Goal: Task Accomplishment & Management: Use online tool/utility

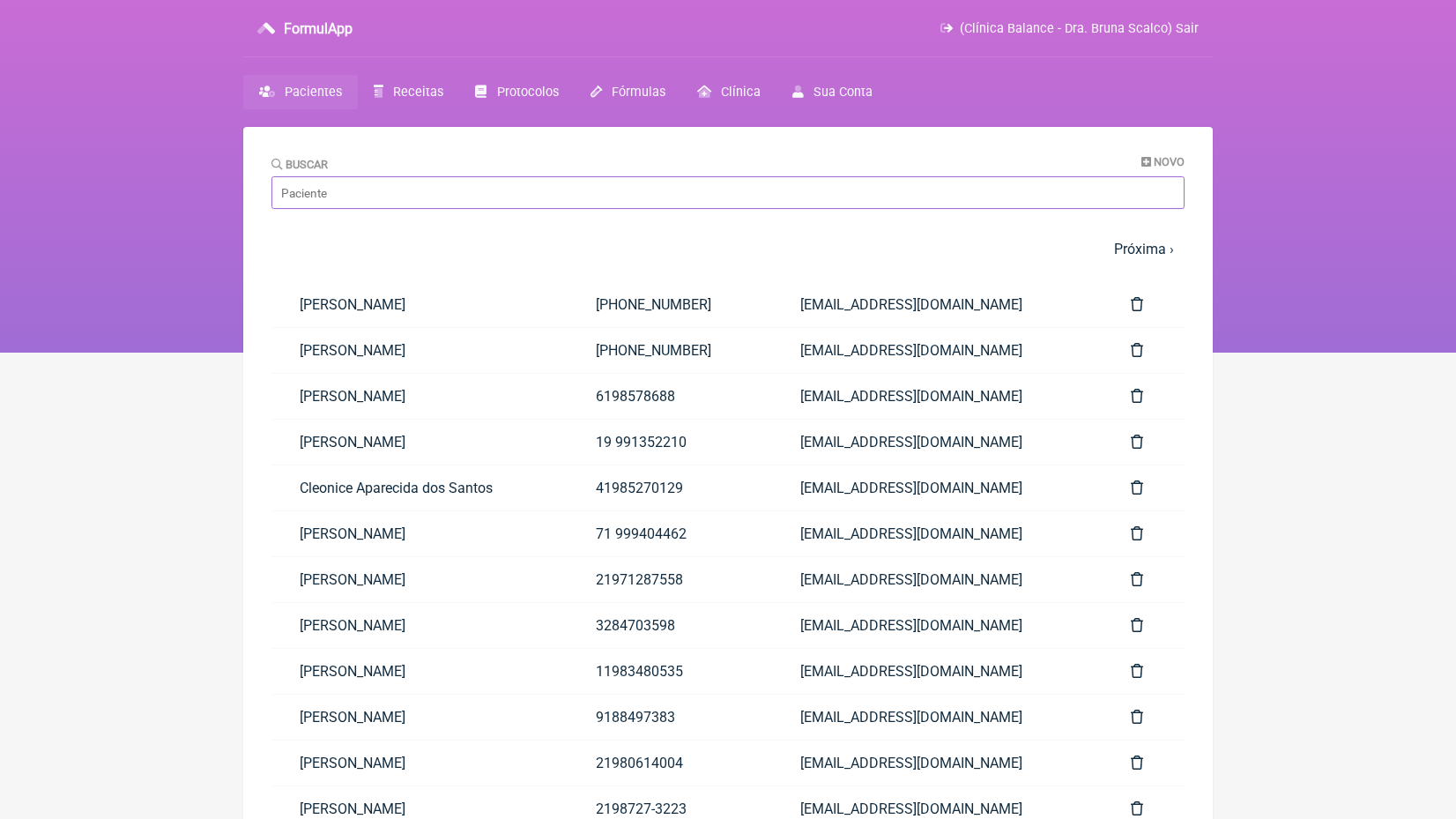
click at [503, 194] on input "Buscar" at bounding box center [728, 192] width 913 height 33
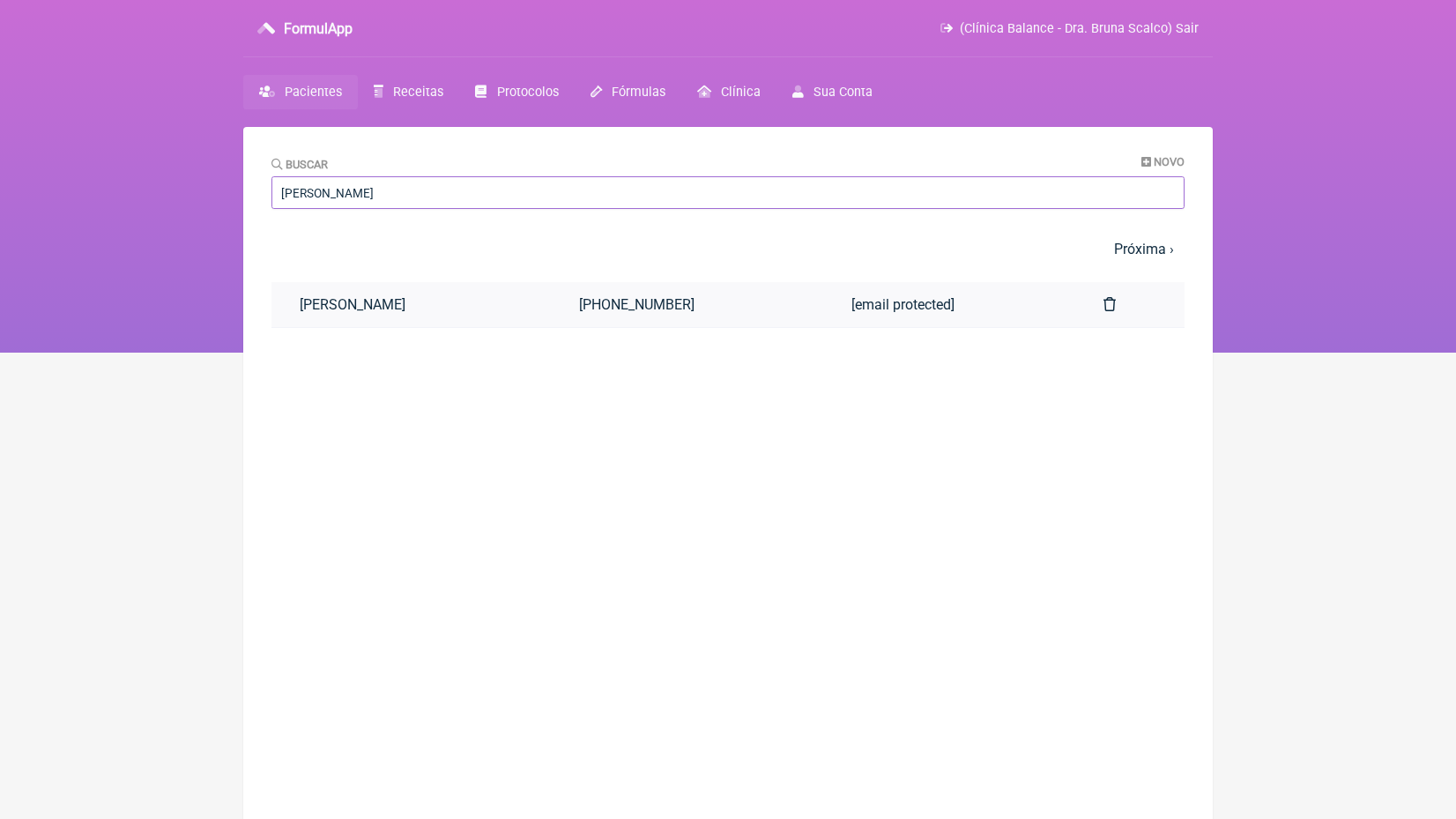
type input "maria luiza"
click at [505, 311] on link "Maria Luiza de Oliveira Julião" at bounding box center [411, 304] width 279 height 45
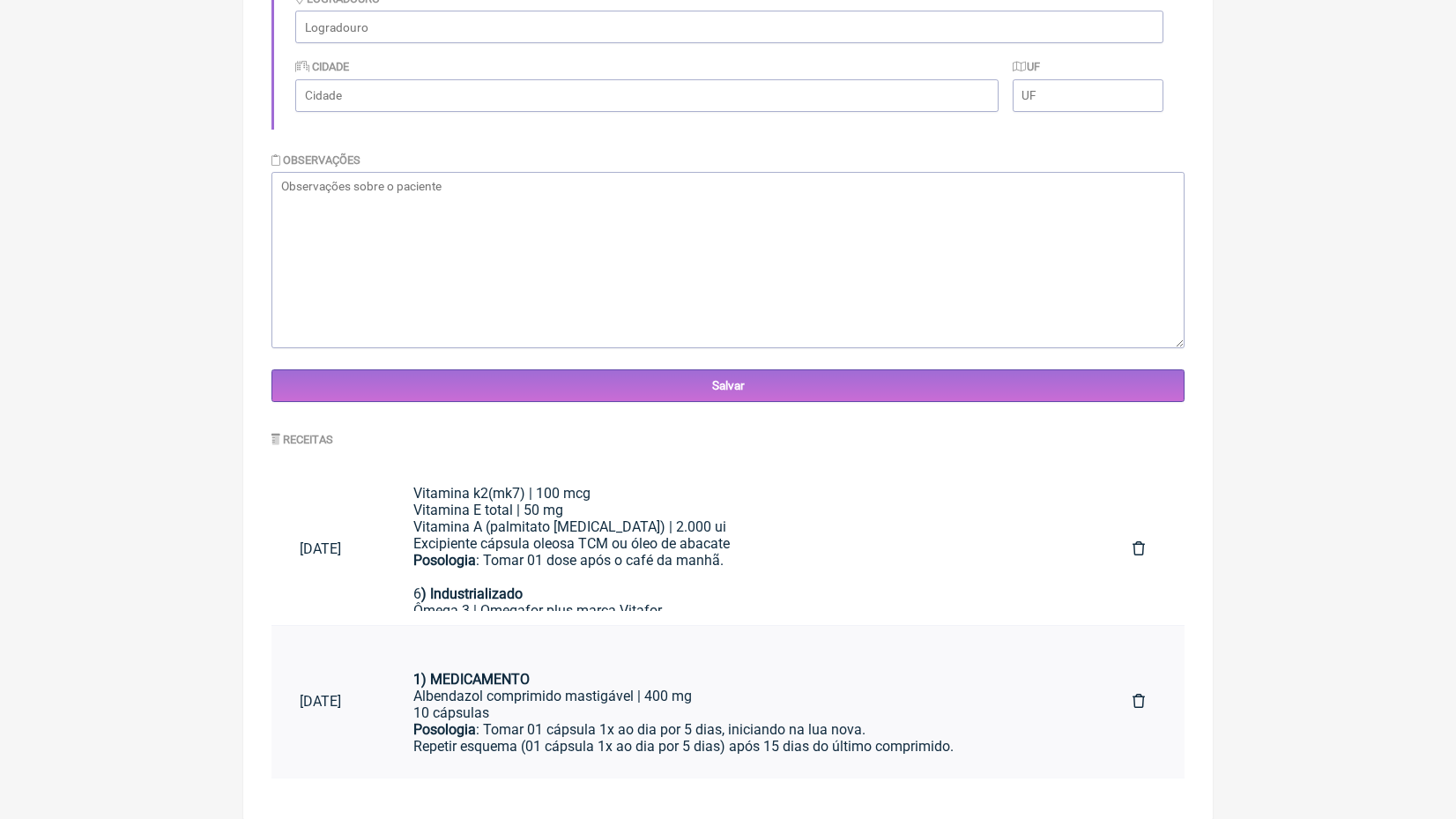
scroll to position [470, 0]
click at [636, 570] on div "6 ) Industrializado" at bounding box center [745, 586] width 663 height 34
click at [573, 570] on div "6 ) Industrializado" at bounding box center [745, 586] width 663 height 34
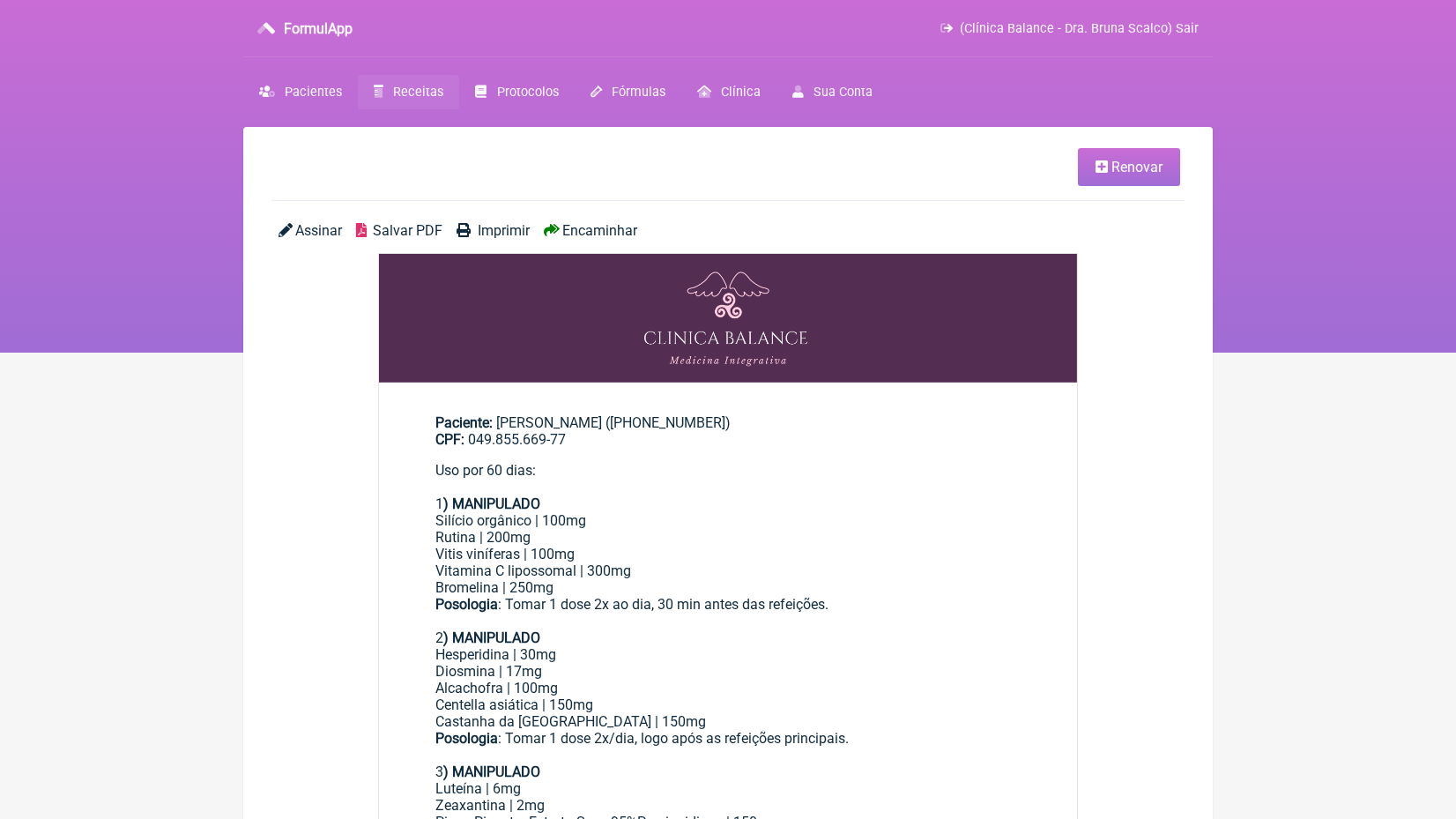
click at [1173, 169] on link "Renovar" at bounding box center [1129, 167] width 103 height 38
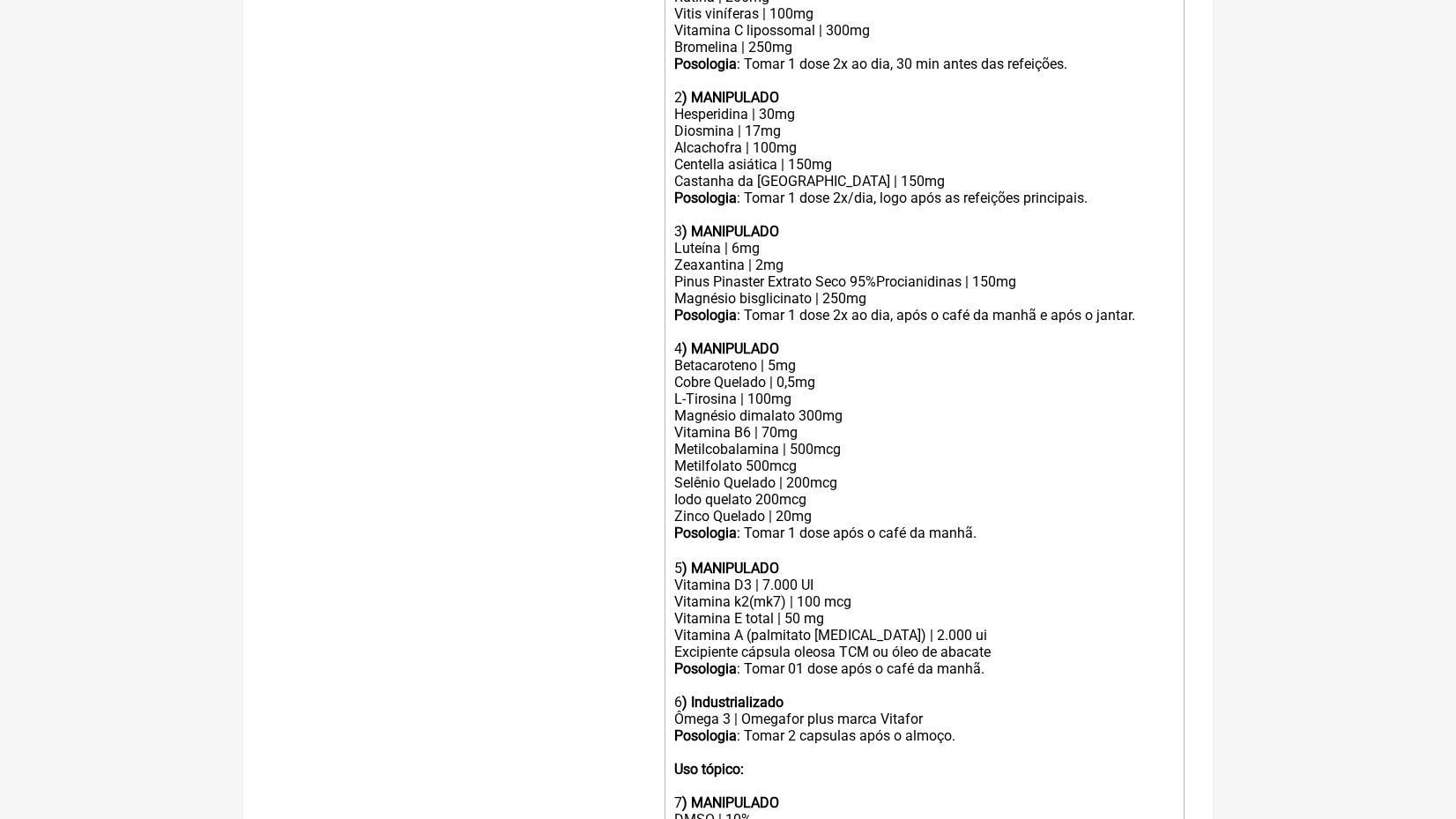
scroll to position [705, 0]
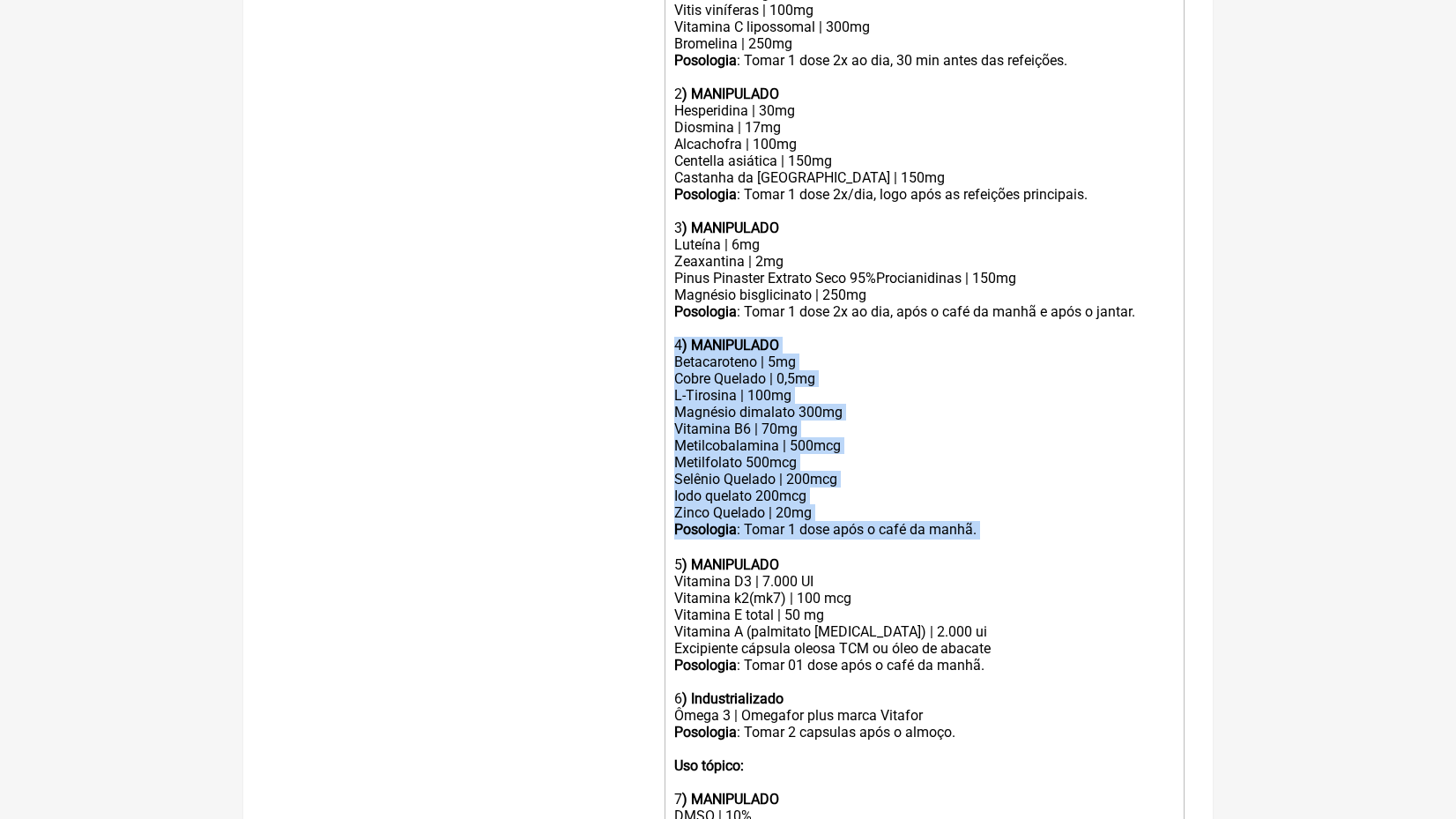
drag, startPoint x: 677, startPoint y: 323, endPoint x: 743, endPoint y: 513, distance: 201.1
click at [743, 513] on trix-editor "Uso por 60 dias: 1 ) MANIPULADO Silício orgânico | 100mg Rutina | 200mg Vitis v…" at bounding box center [925, 422] width 520 height 1021
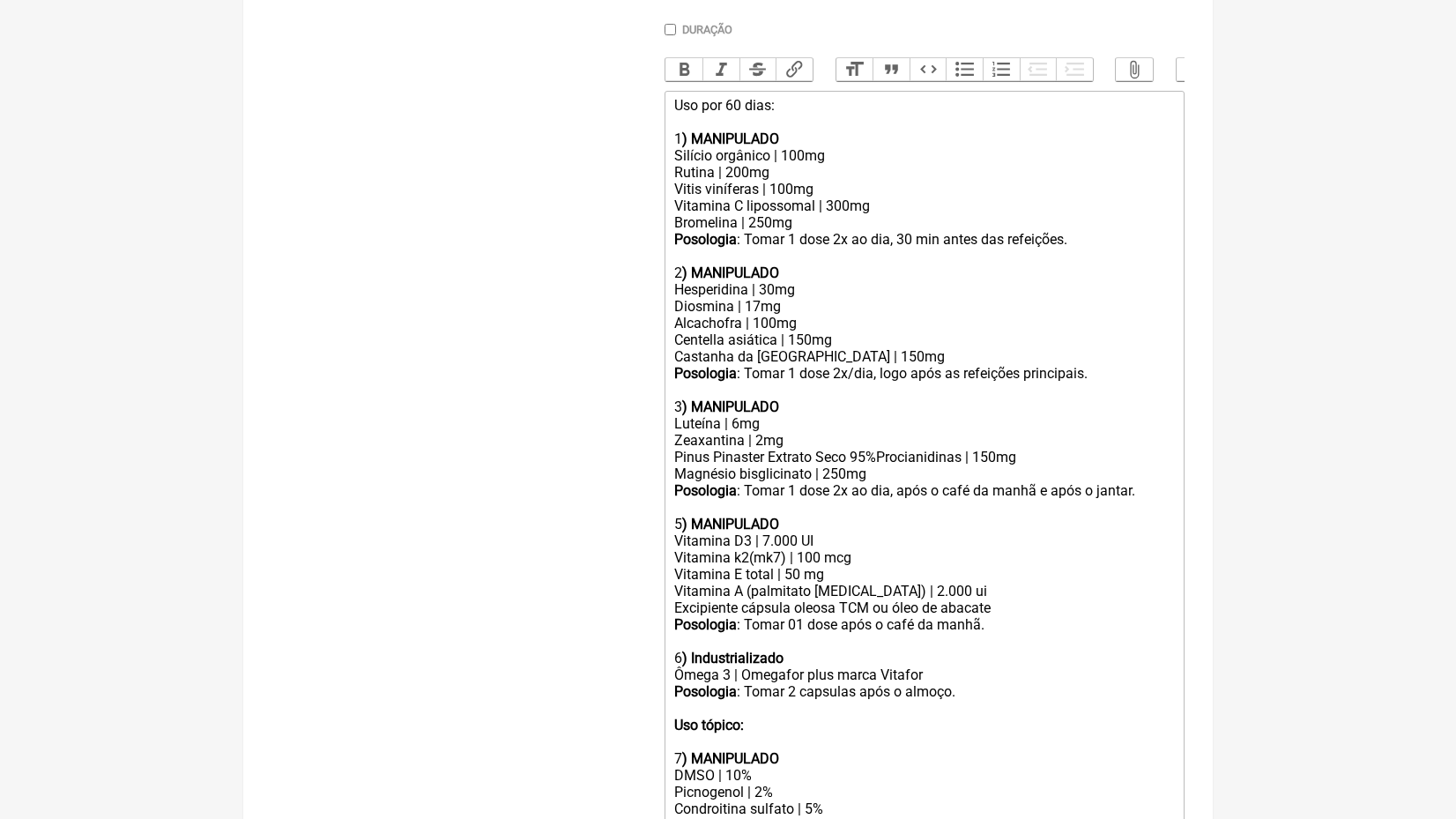
scroll to position [523, 0]
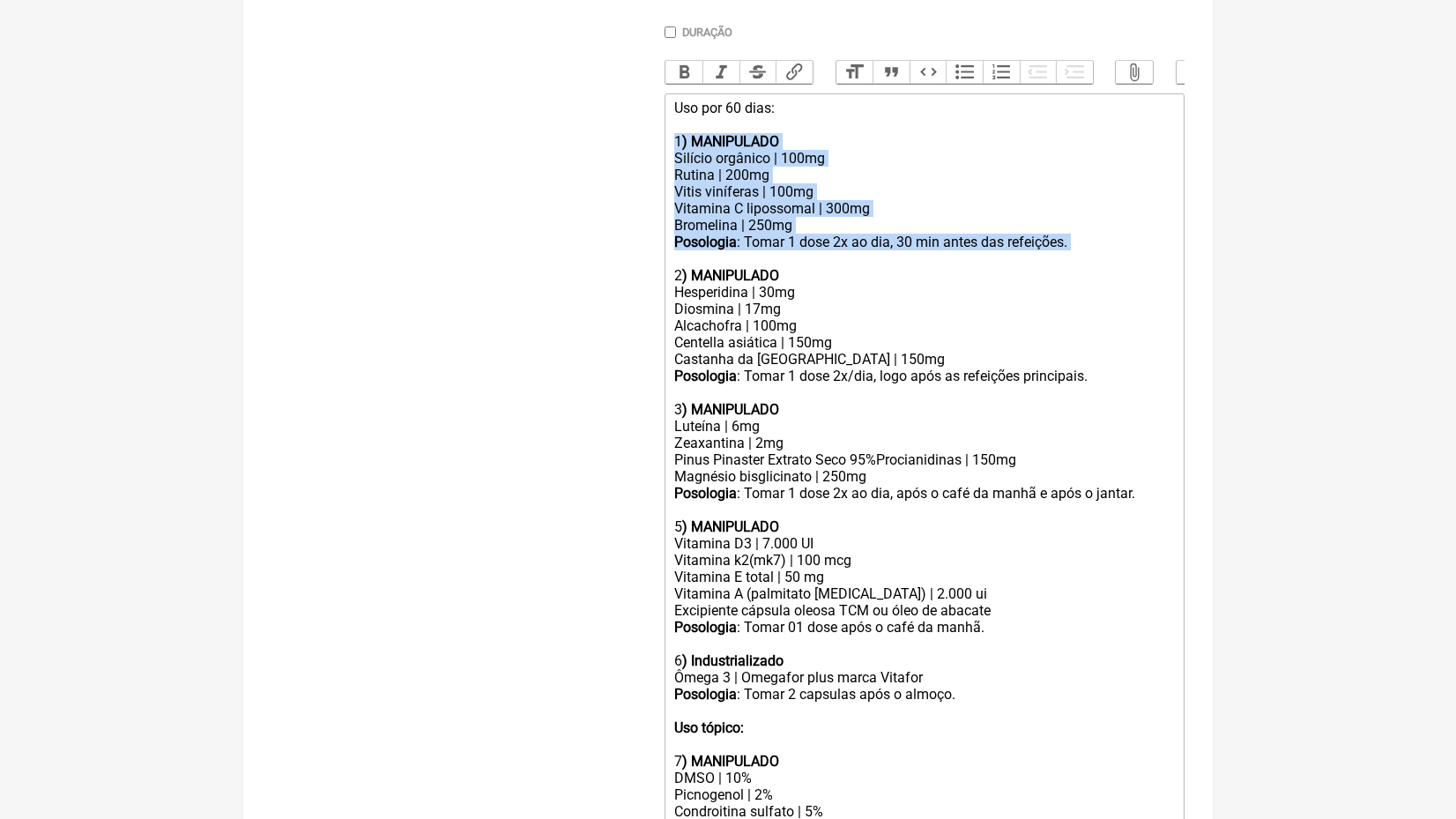
drag, startPoint x: 703, startPoint y: 249, endPoint x: 659, endPoint y: 143, distance: 114.8
click at [659, 143] on form "Buscar Protocolos Formulas Medicamentos Industrializados Suplementos / Cosmétic…" at bounding box center [728, 340] width 913 height 1299
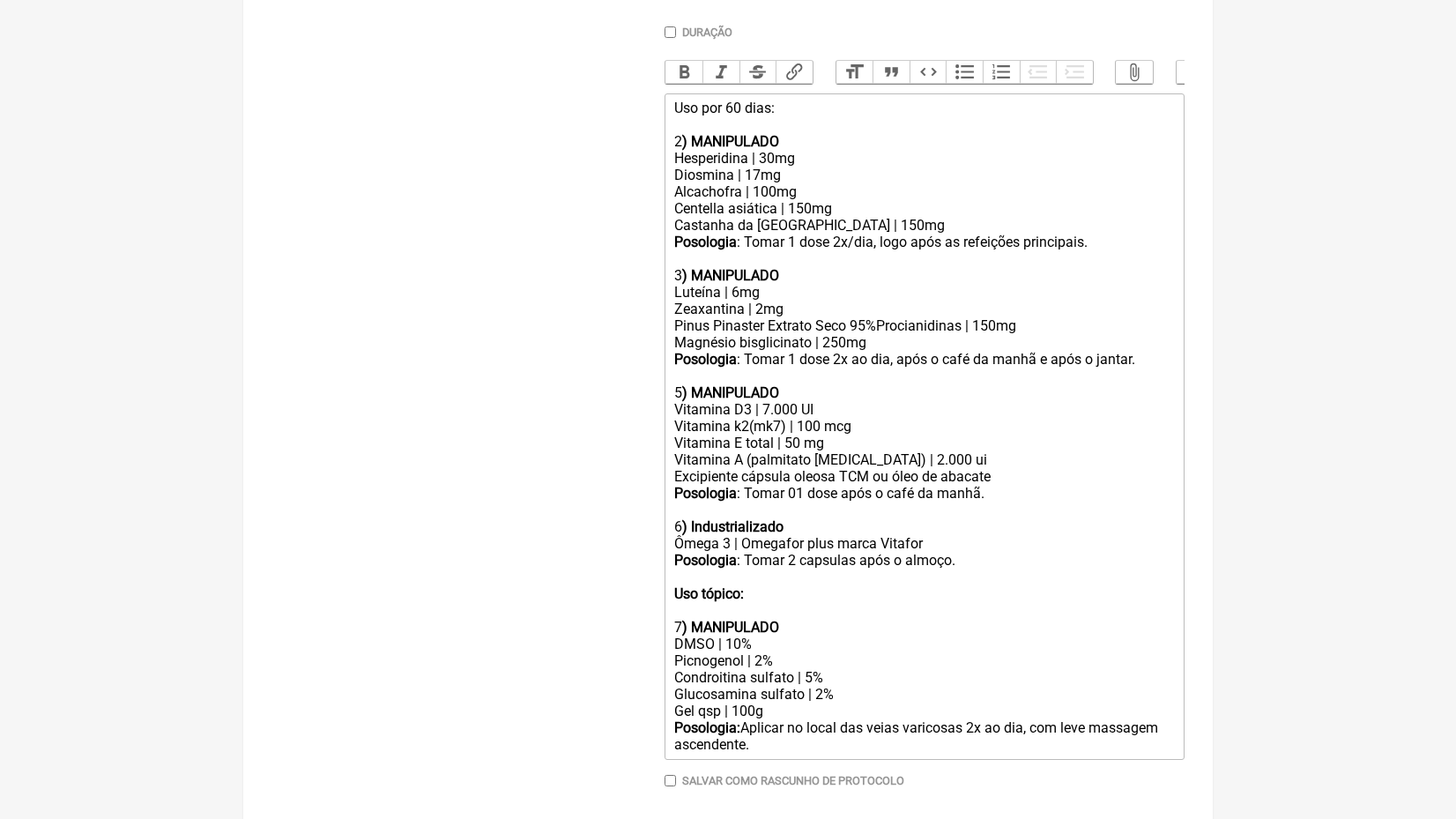
click at [679, 139] on div "Uso por 60 dias: 2 ) MANIPULADO Hesperidina | 30mg Diosmina | 17mg Alcachofra |…" at bounding box center [925, 192] width 500 height 184
click at [683, 267] on strong ") MANIPULADO" at bounding box center [731, 275] width 97 height 17
drag, startPoint x: 844, startPoint y: 205, endPoint x: 599, endPoint y: 188, distance: 245.6
click at [598, 203] on form "Buscar Protocolos Formulas Medicamentos Industrializados Suplementos / Cosmétic…" at bounding box center [728, 272] width 913 height 1165
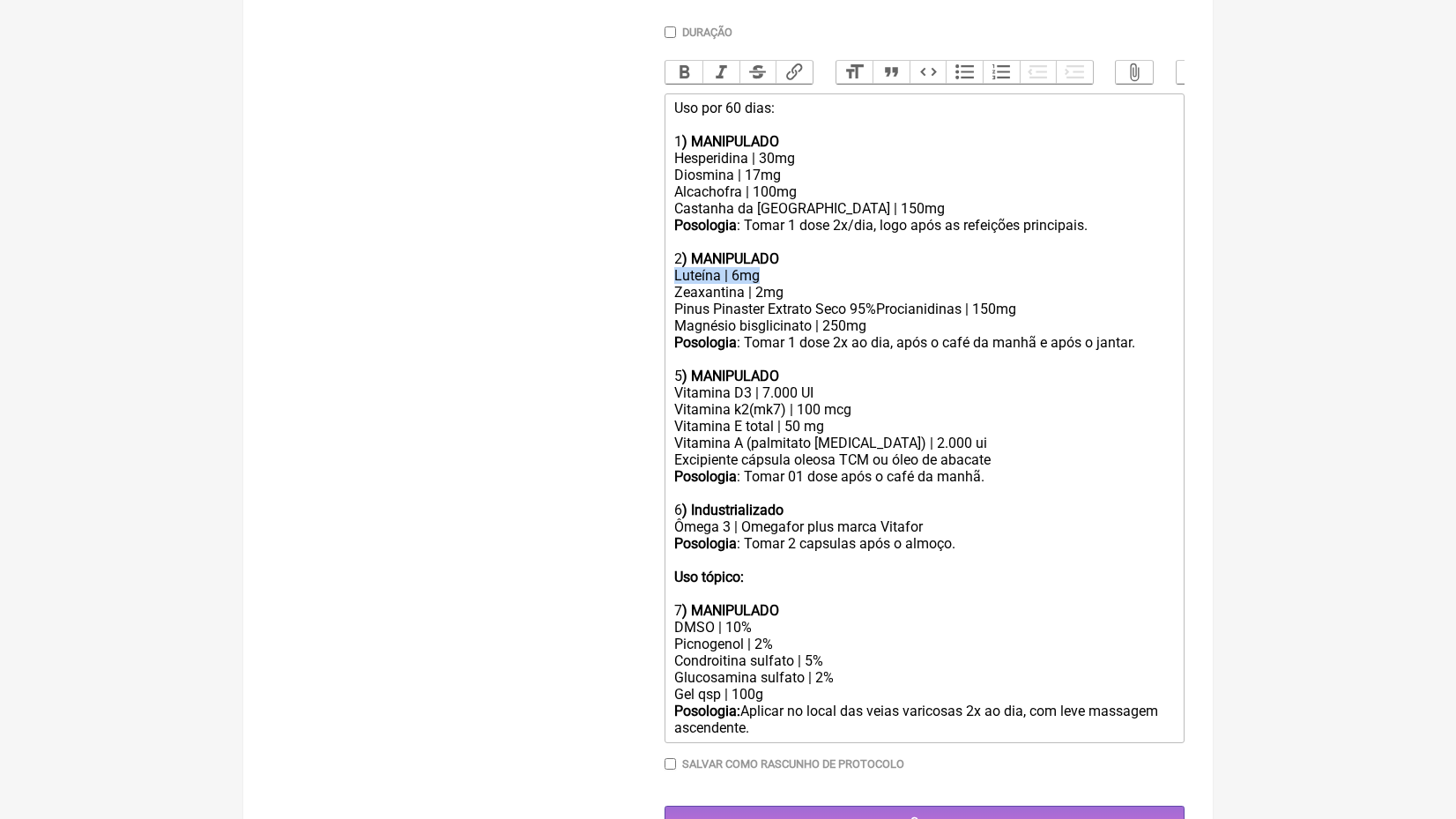
drag, startPoint x: 779, startPoint y: 266, endPoint x: 614, endPoint y: 267, distance: 165.0
click at [614, 267] on form "Buscar Protocolos Formulas Medicamentos Industrializados Suplementos / Cosmétic…" at bounding box center [728, 264] width 913 height 1148
click at [769, 385] on div "Vitamina D3 | 7.000 UI" at bounding box center [925, 393] width 500 height 17
drag, startPoint x: 958, startPoint y: 425, endPoint x: 616, endPoint y: 418, distance: 342.1
click at [618, 423] on form "Buscar Protocolos Formulas Medicamentos Industrializados Suplementos / Cosmétic…" at bounding box center [728, 264] width 913 height 1148
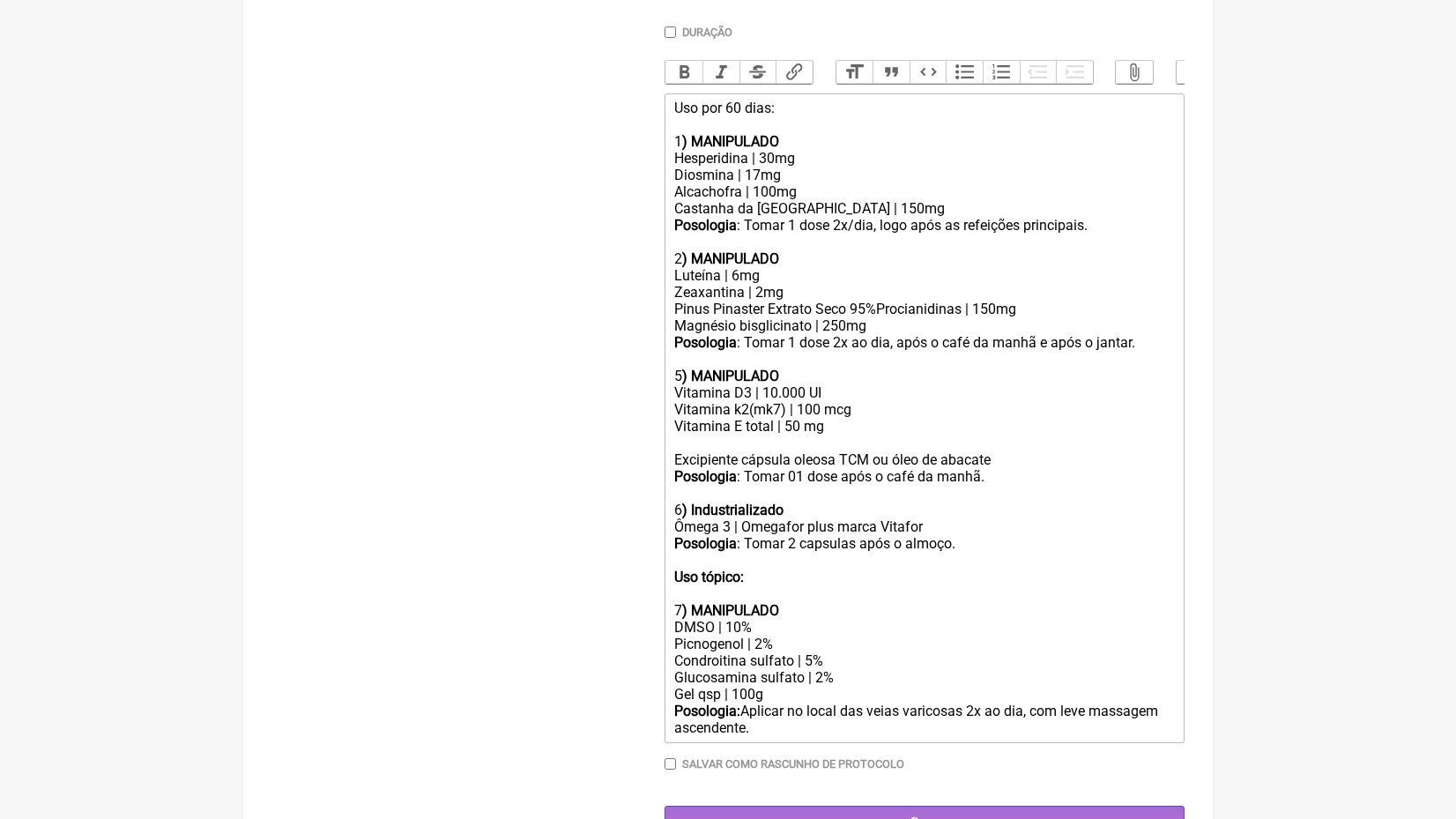
scroll to position [519, 0]
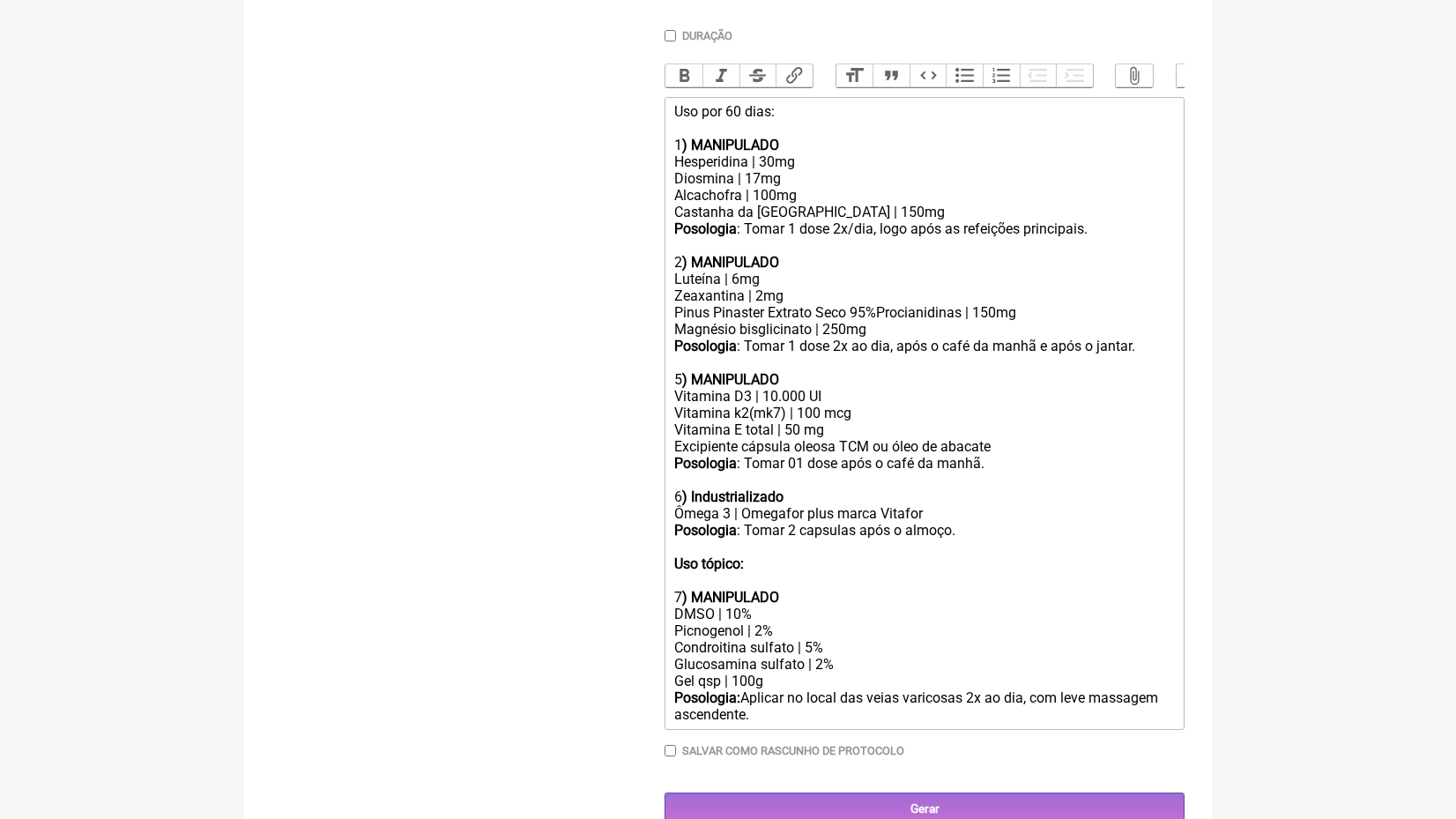
click at [680, 368] on div "5 ) MANIPULADO" at bounding box center [925, 371] width 500 height 34
click at [682, 488] on strong ") Industrializado" at bounding box center [733, 496] width 102 height 17
drag, startPoint x: 767, startPoint y: 687, endPoint x: 663, endPoint y: 542, distance: 178.4
click at [663, 542] on form "Buscar Protocolos Formulas Medicamentos Industrializados Suplementos / Cosmétic…" at bounding box center [728, 259] width 913 height 1131
type trix-editor "<div>Uso por 60 dias:<br><br>1<strong>) MANIPULADO</strong><br>Hesperidina | 30…"
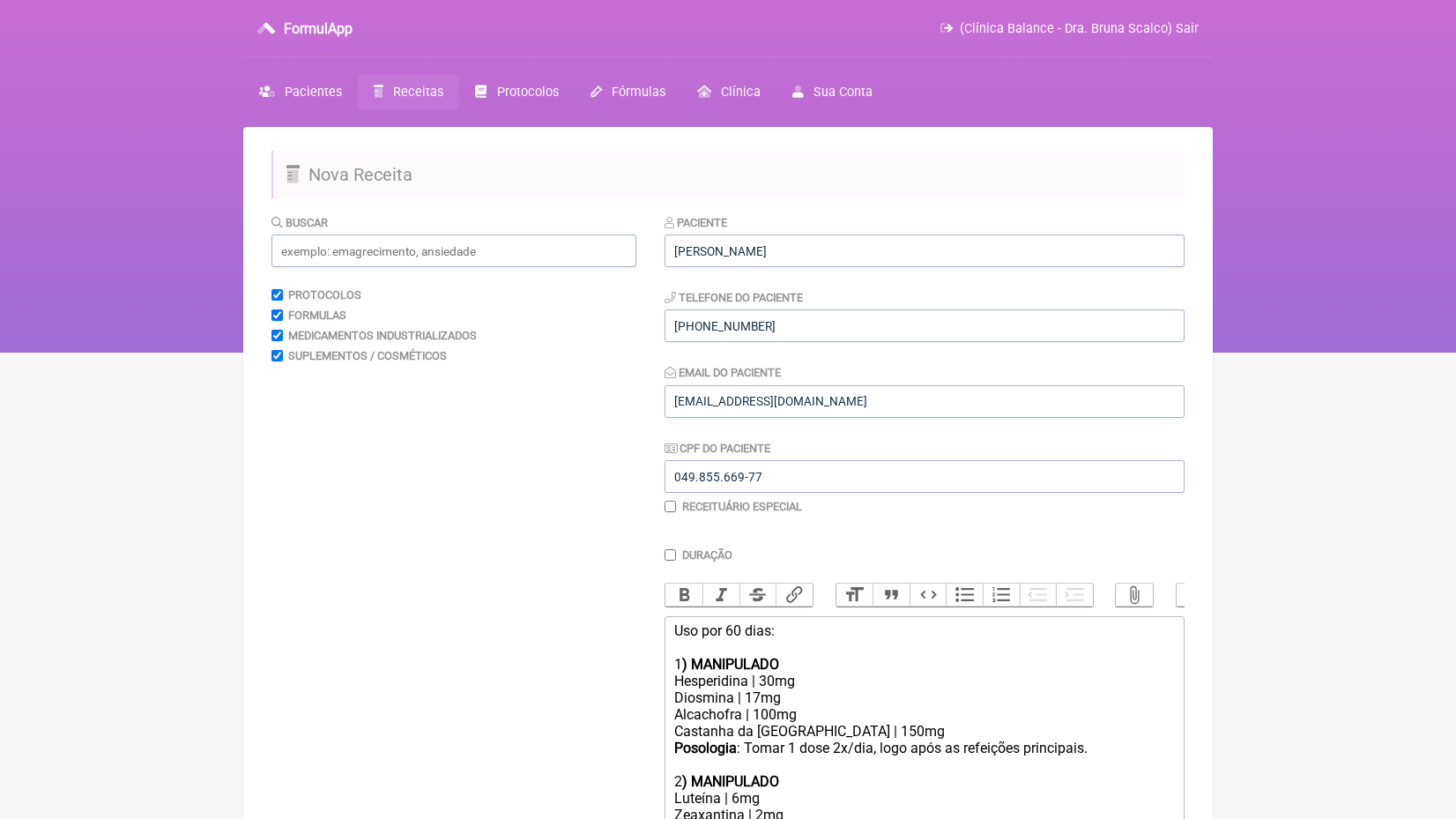
scroll to position [0, 0]
click at [410, 245] on input "text" at bounding box center [454, 250] width 365 height 33
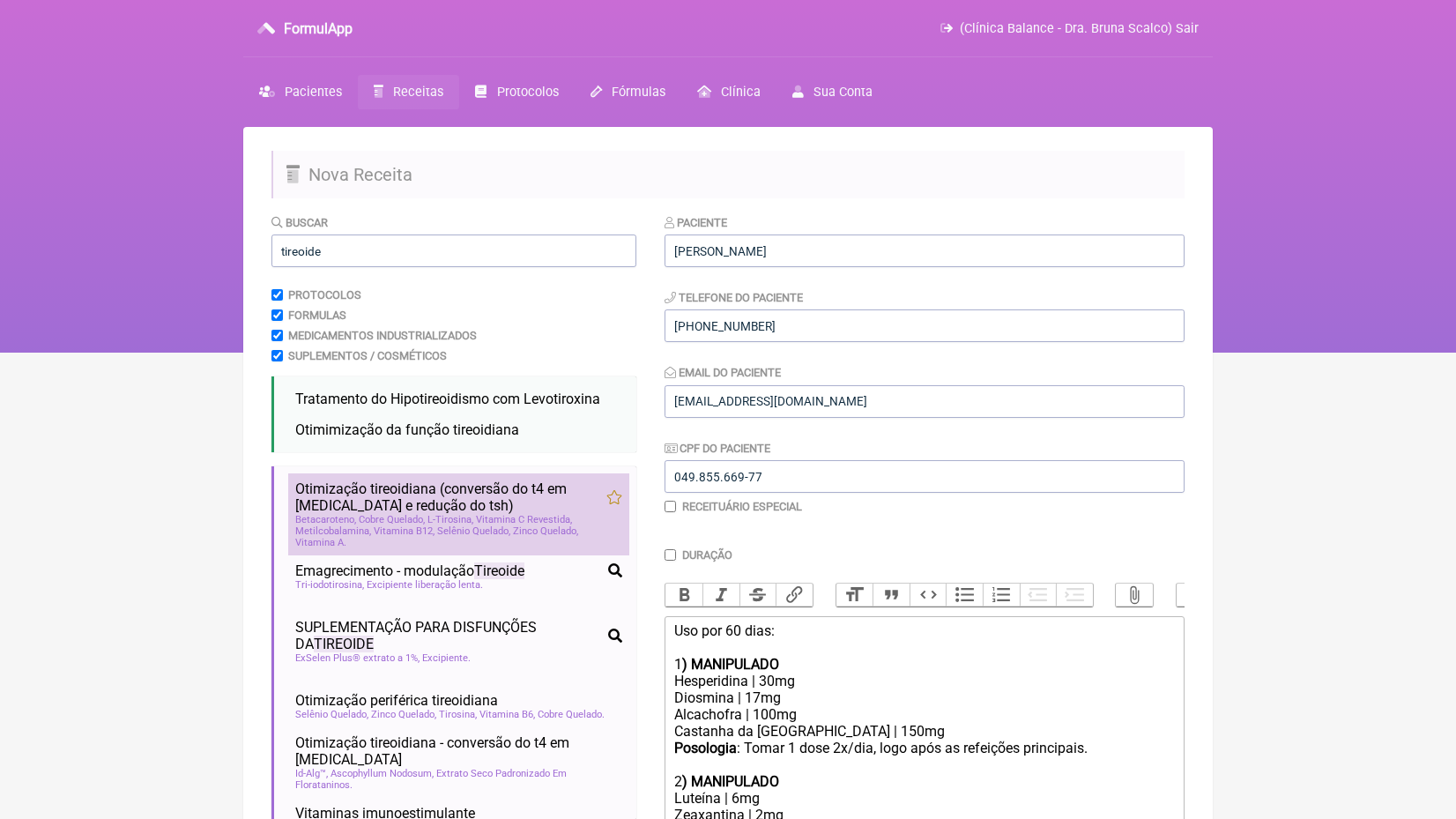
click at [439, 514] on span "L-Tirosina" at bounding box center [451, 519] width 46 height 11
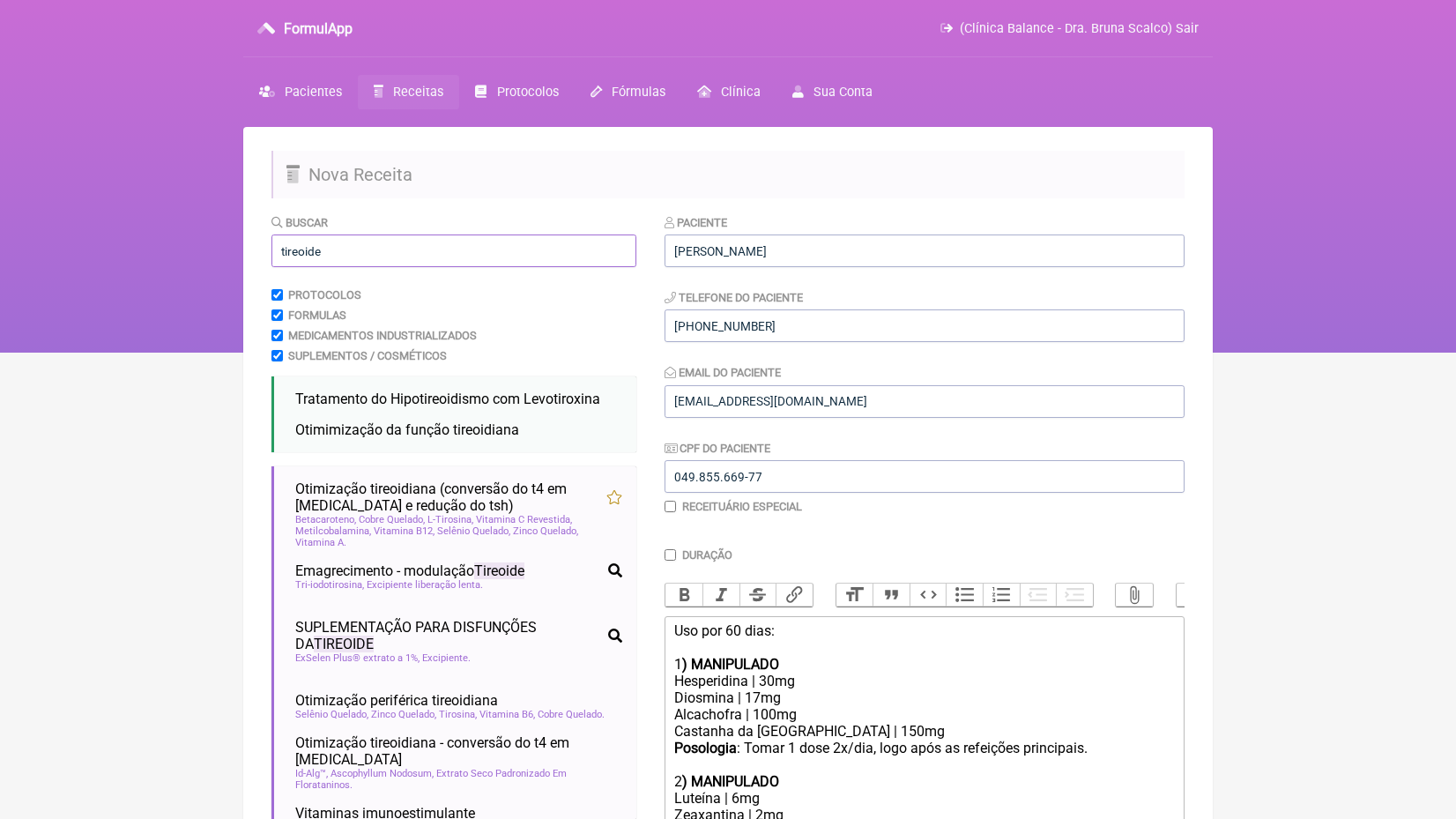
click at [367, 257] on input "tireoide" at bounding box center [454, 250] width 365 height 33
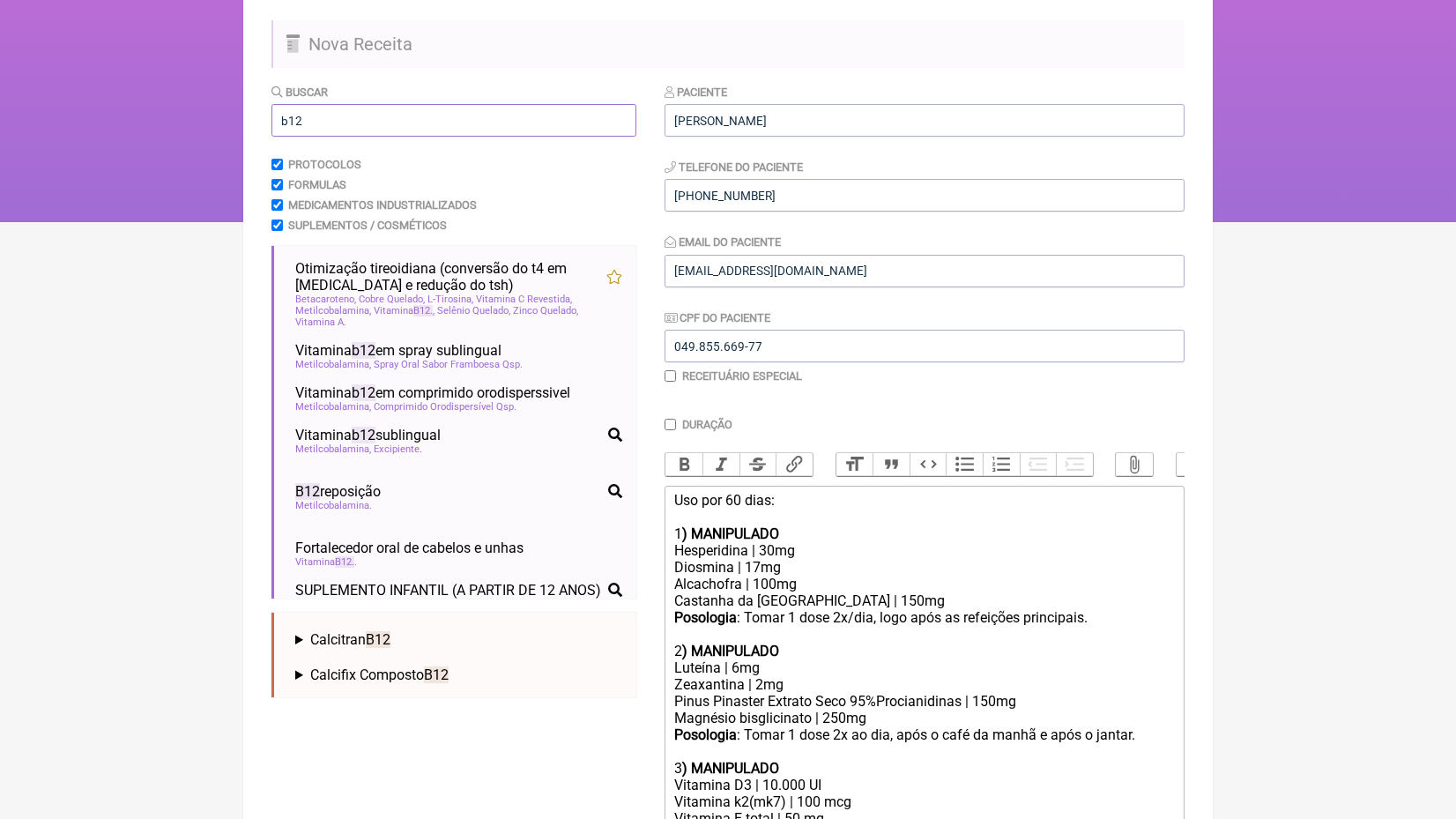
scroll to position [131, 0]
type input "b12"
click at [462, 348] on span "Vitamina b12 em spray sublingual" at bounding box center [398, 350] width 206 height 17
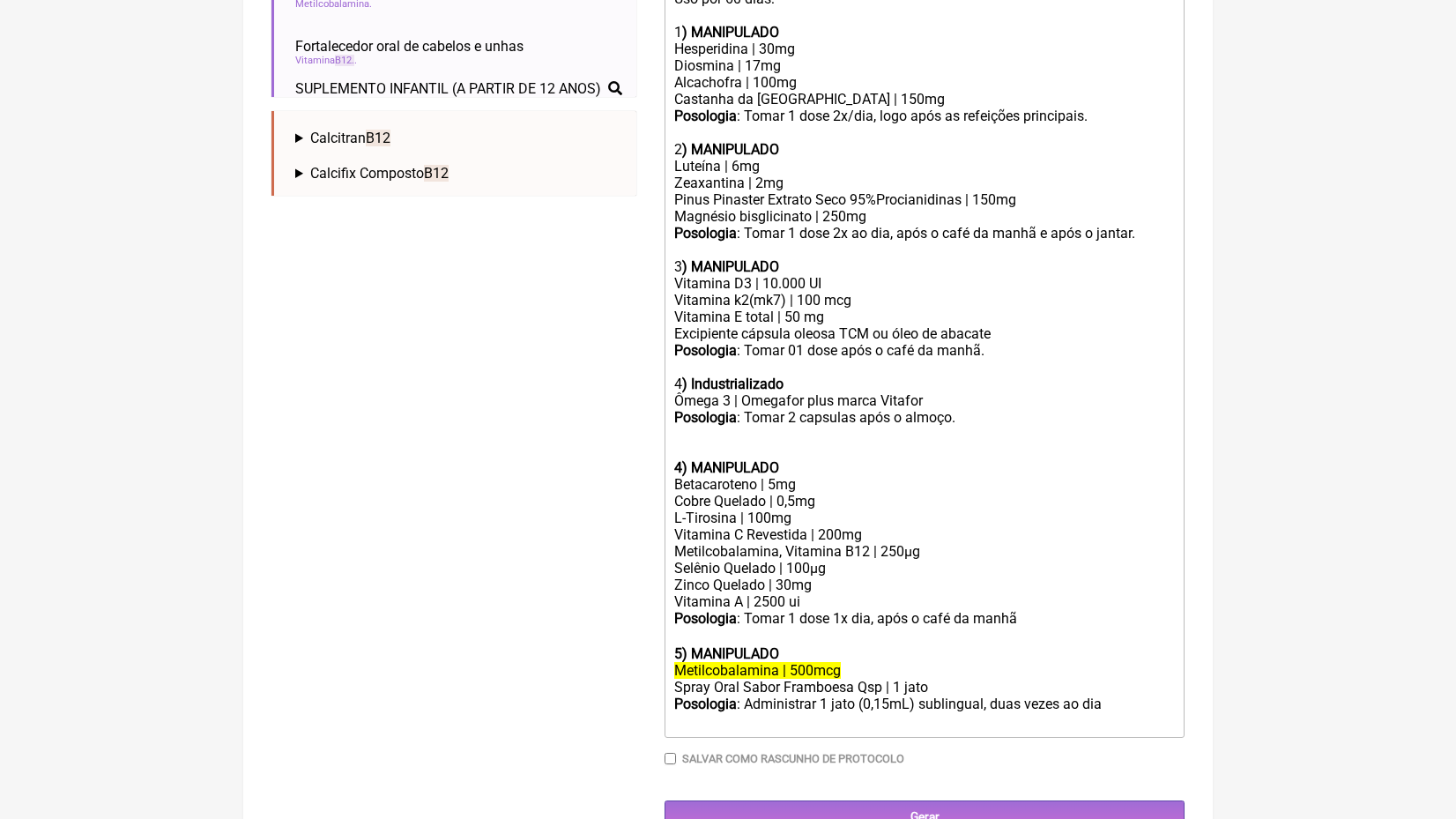
scroll to position [631, 0]
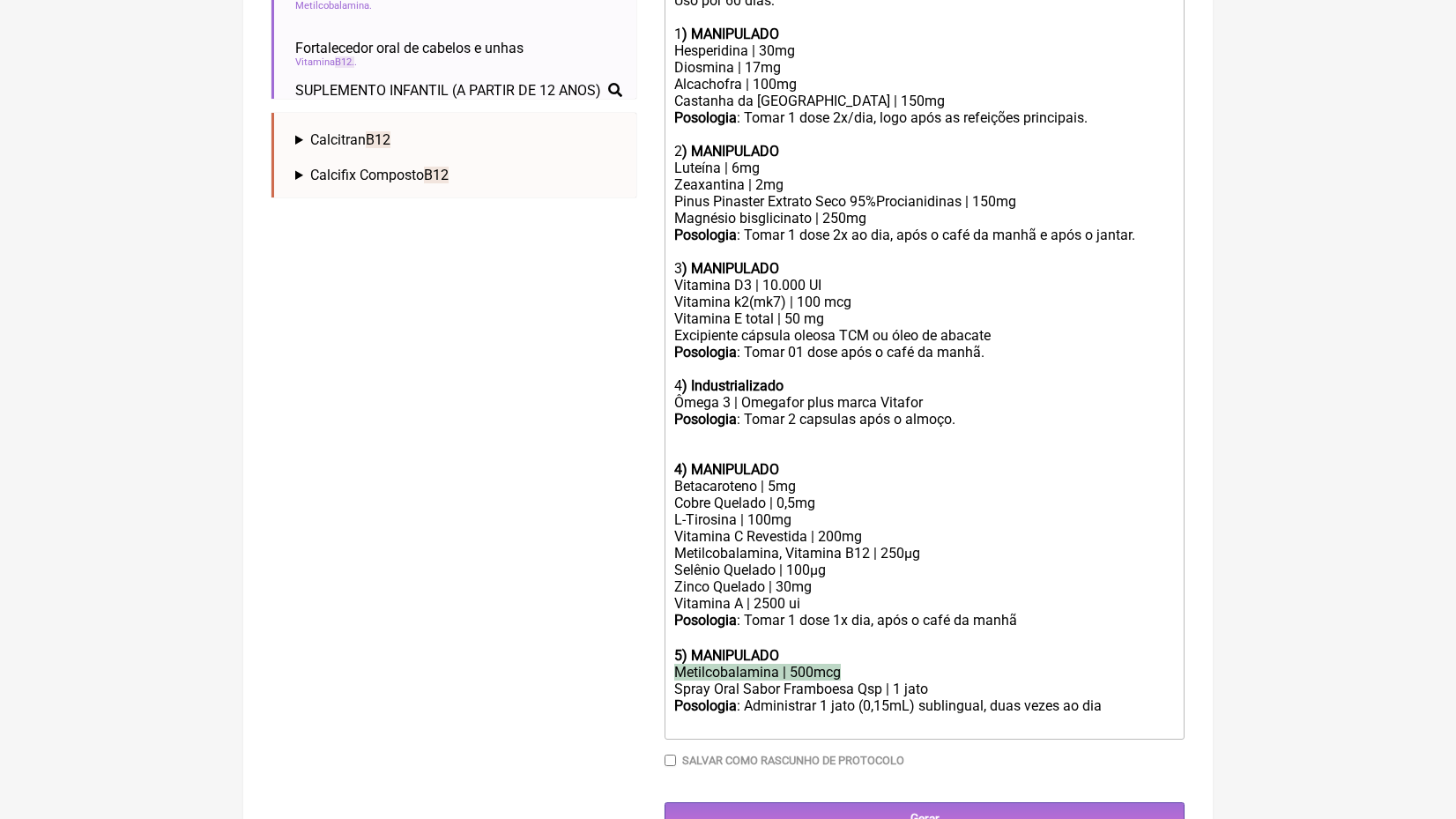
drag, startPoint x: 856, startPoint y: 633, endPoint x: 588, endPoint y: 633, distance: 268.0
click at [591, 633] on form "Buscar b12 Protocolos Formulas Medicamentos Industrializados Suplementos / Cosm…" at bounding box center [728, 209] width 913 height 1252
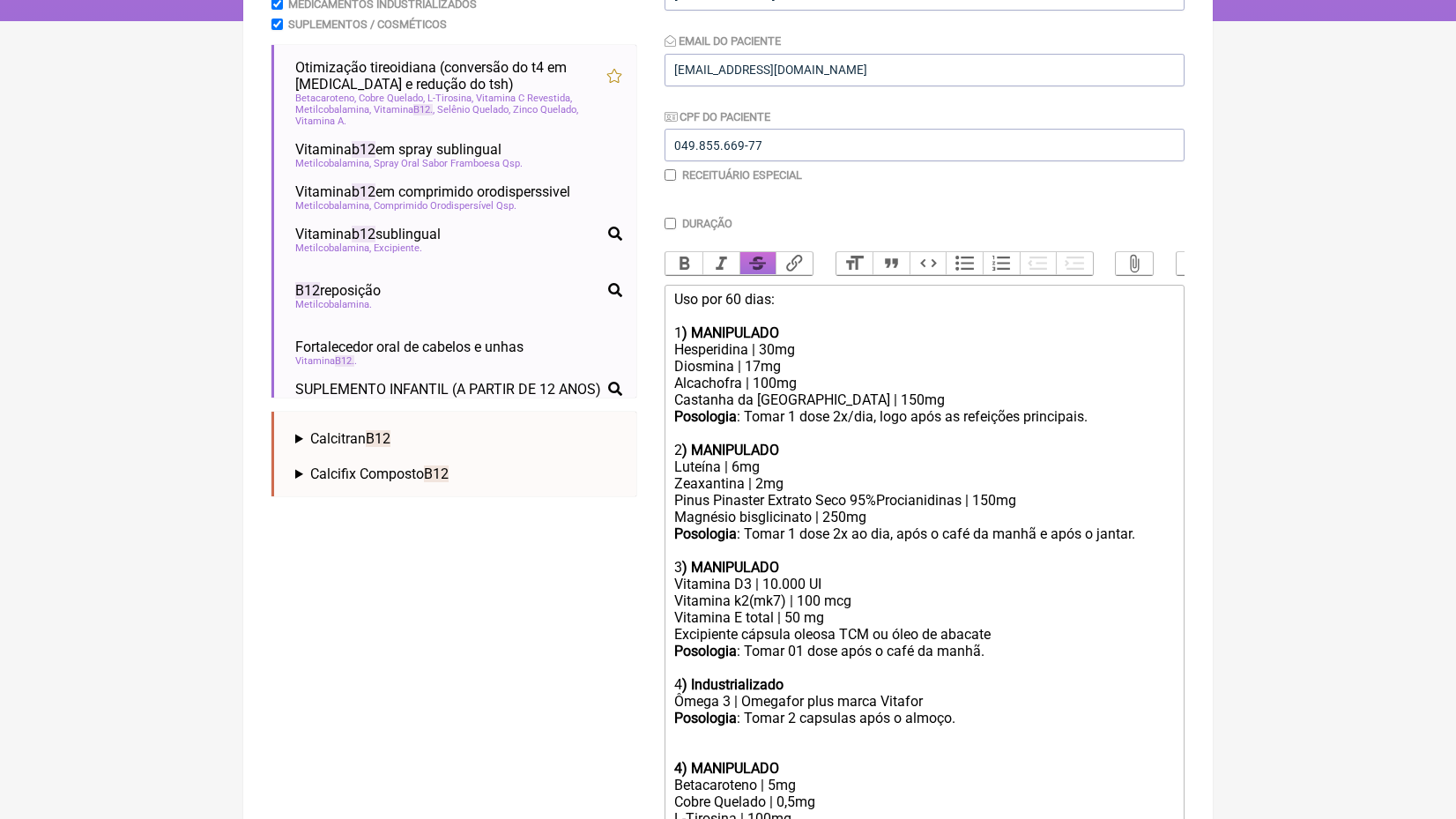
click at [761, 259] on button "Strikethrough" at bounding box center [758, 264] width 37 height 23
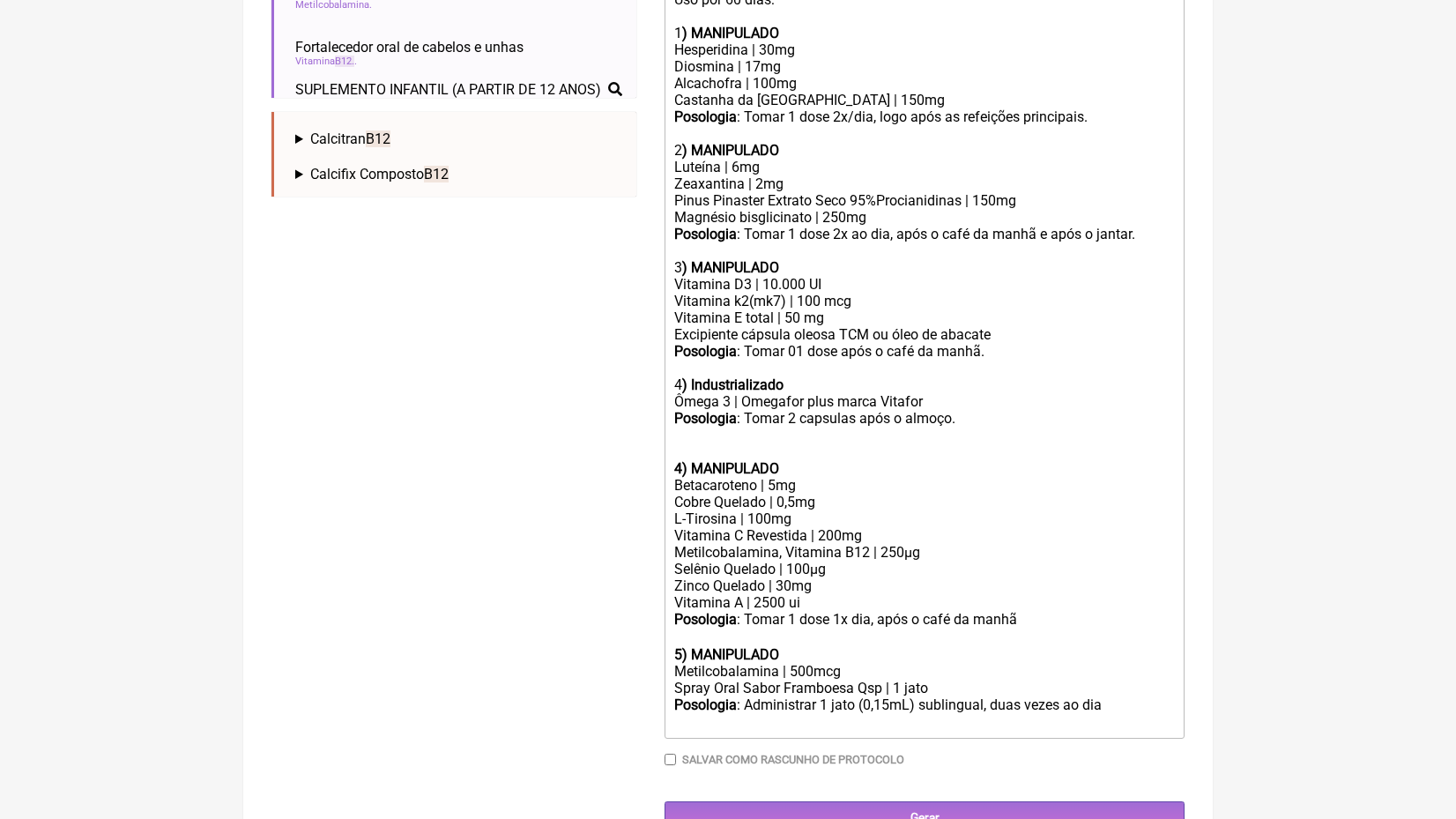
scroll to position [631, 0]
click at [901, 698] on div "Posologia : Administrar 1 jato (0,15mL) sublingual, duas vezes ao dia ㅤ" at bounding box center [925, 716] width 500 height 35
click at [746, 418] on div "Posologia : Tomar 2 capsulas após o almoço." at bounding box center [925, 436] width 500 height 50
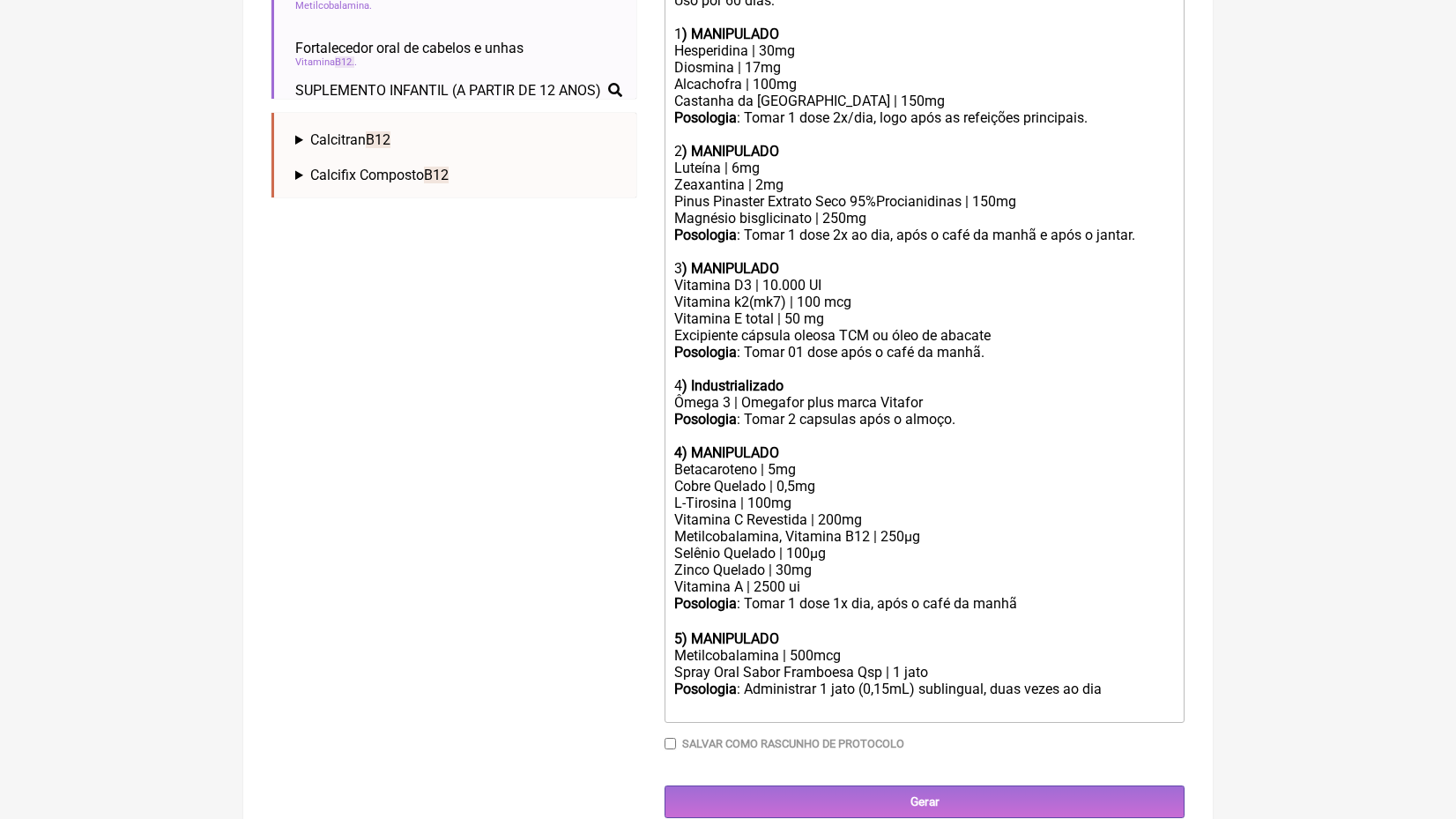
scroll to position [615, 0]
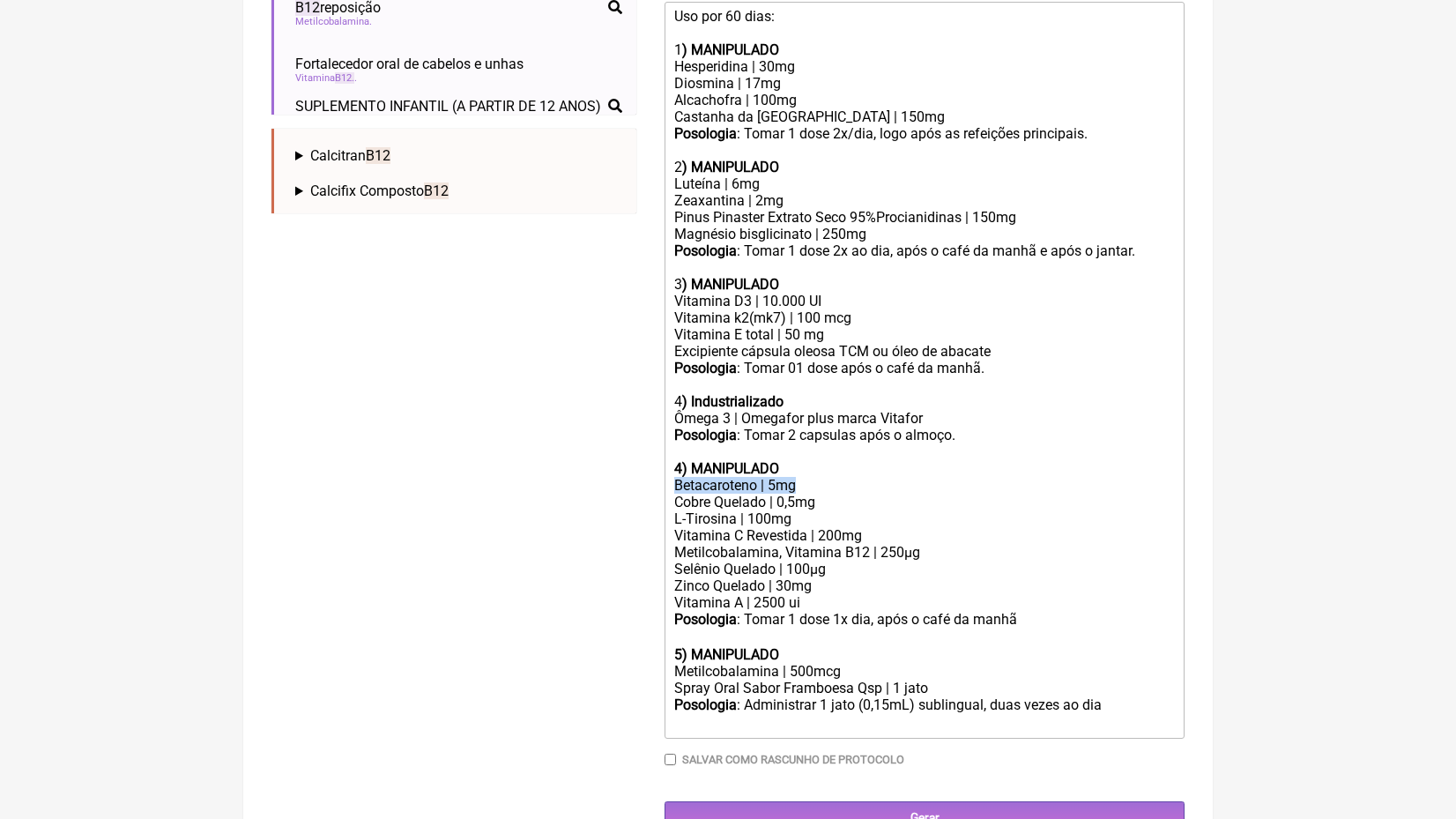
drag, startPoint x: 822, startPoint y: 460, endPoint x: 596, endPoint y: 460, distance: 226.0
click at [596, 460] on form "Buscar b12 Protocolos Formulas Medicamentos Industrializados Suplementos / Cosm…" at bounding box center [728, 216] width 913 height 1236
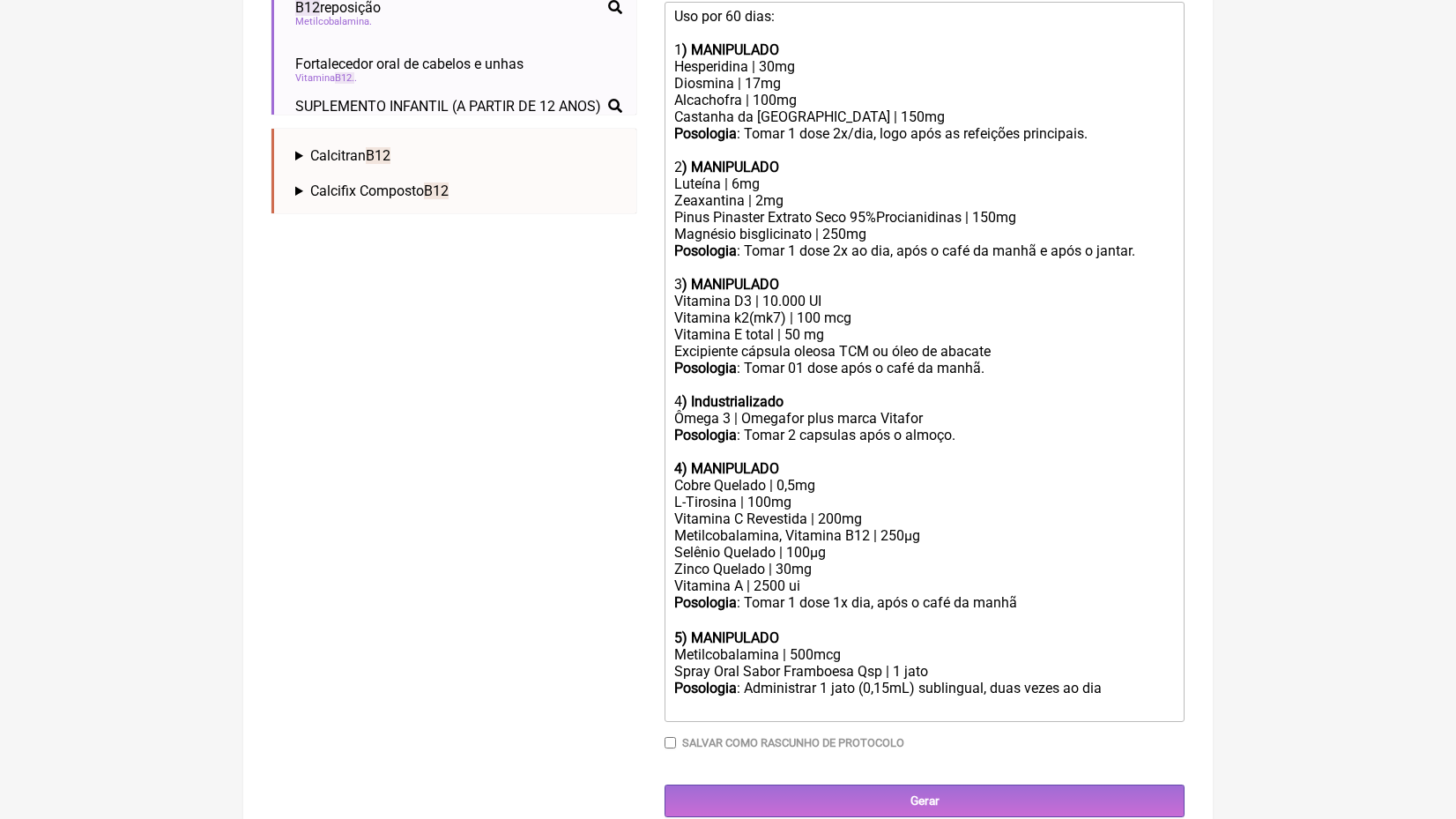
scroll to position [599, 0]
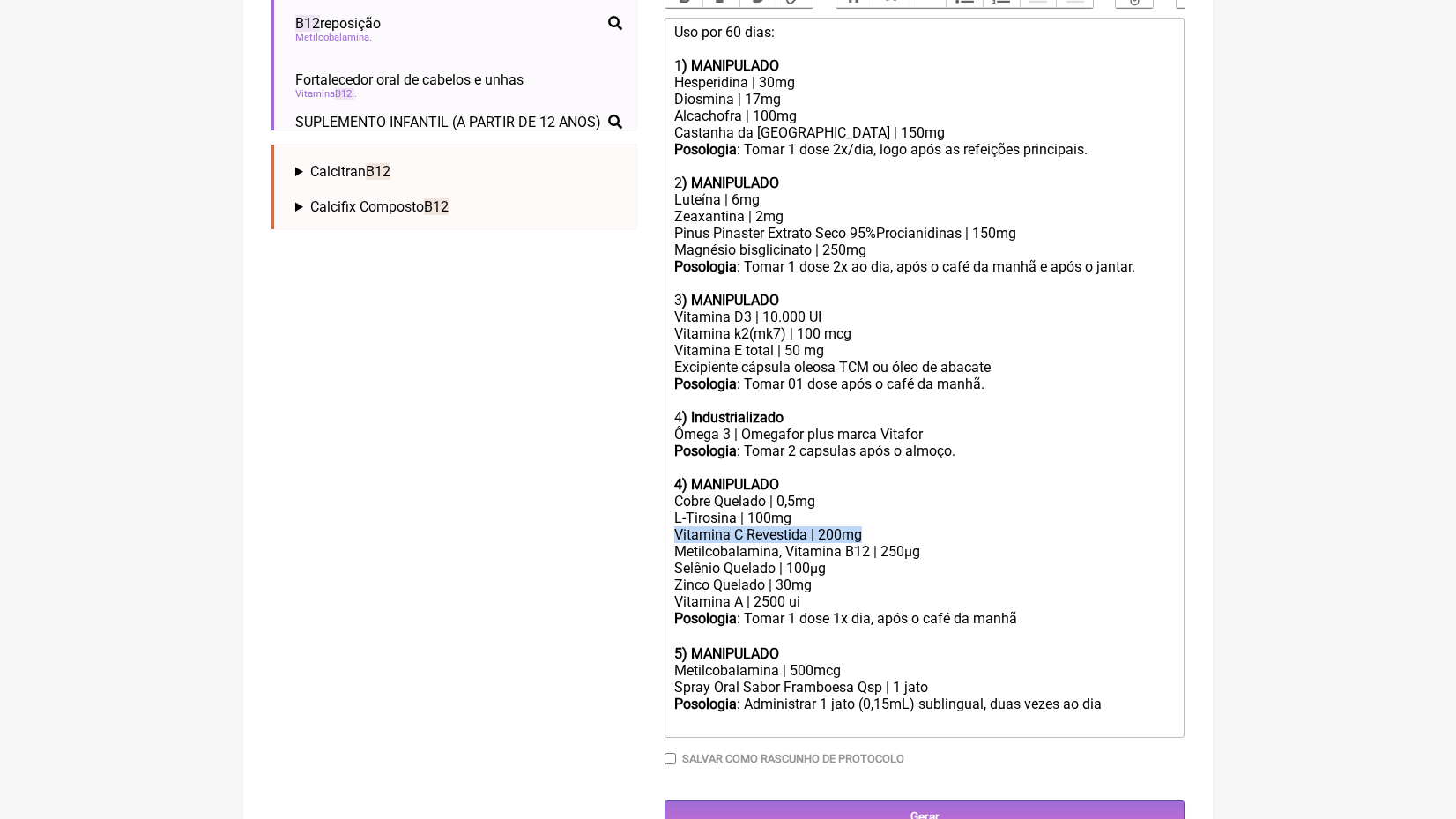
drag, startPoint x: 903, startPoint y: 508, endPoint x: 577, endPoint y: 506, distance: 326.0
click at [583, 508] on form "Buscar b12 Protocolos Formulas Medicamentos Industrializados Suplementos / Cosm…" at bounding box center [728, 224] width 913 height 1219
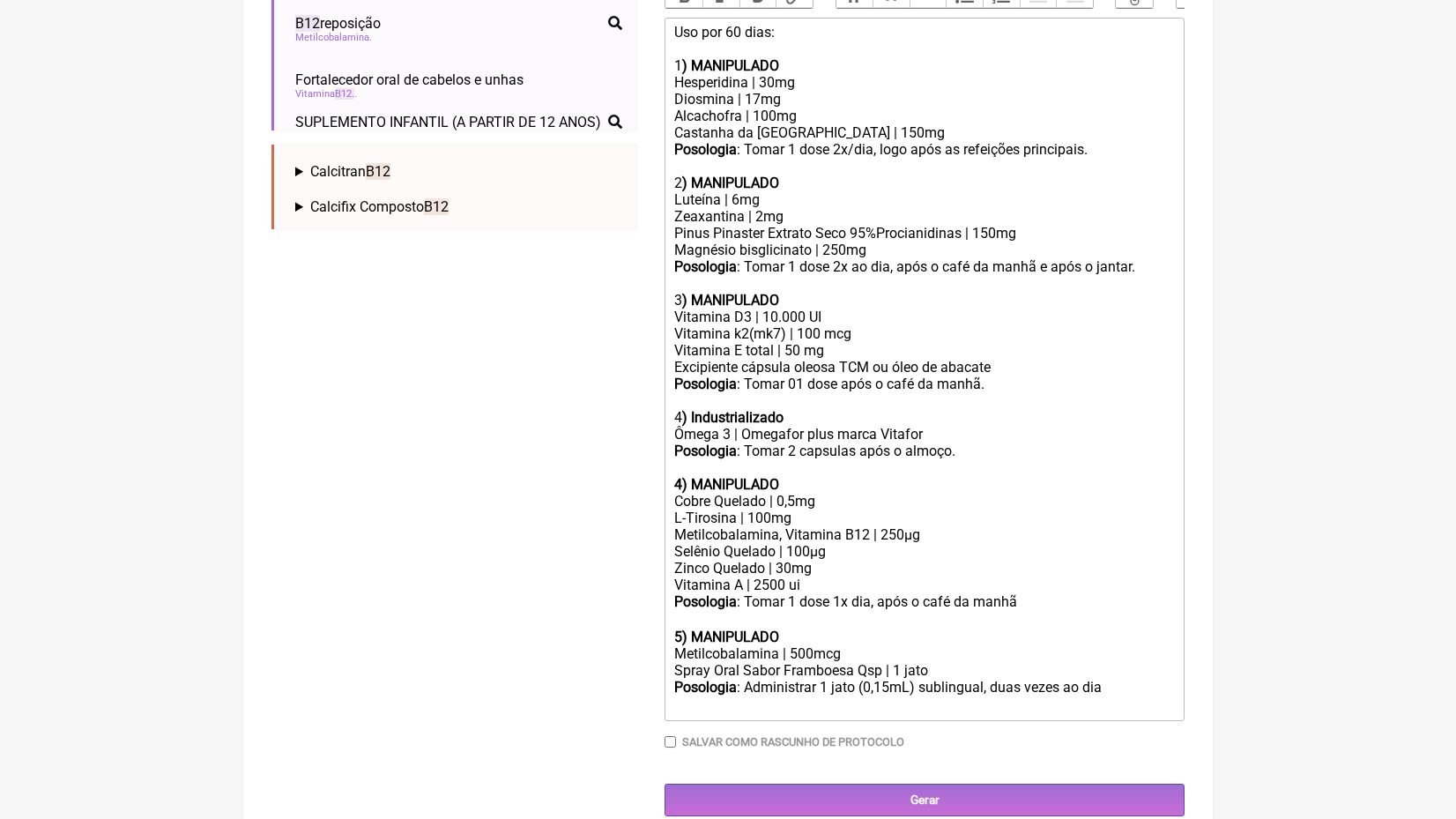
scroll to position [583, 0]
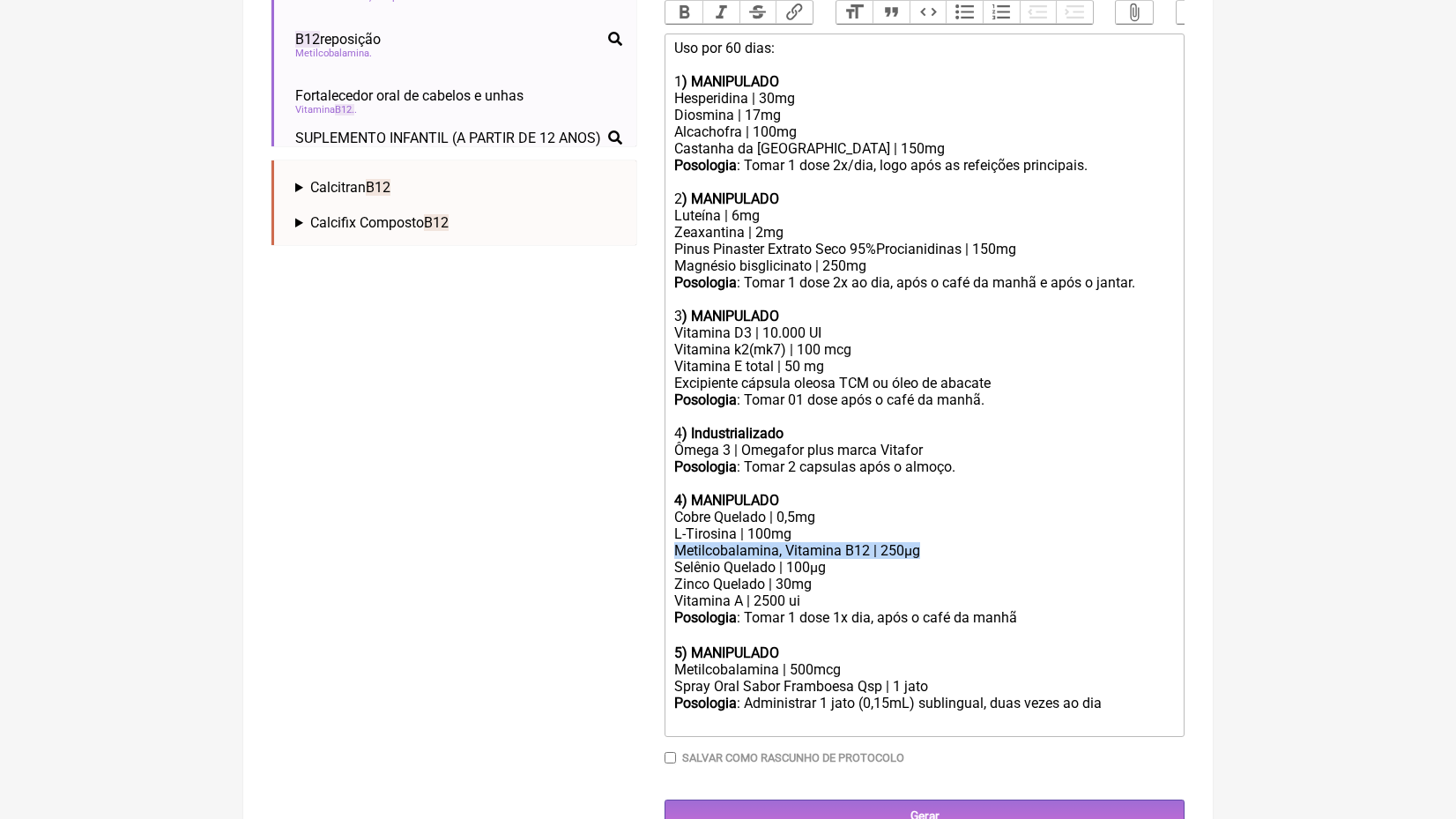
drag, startPoint x: 952, startPoint y: 523, endPoint x: 502, endPoint y: 522, distance: 450.0
click at [505, 523] on form "Buscar b12 Protocolos Formulas Medicamentos Industrializados Suplementos / Cosm…" at bounding box center [728, 231] width 913 height 1202
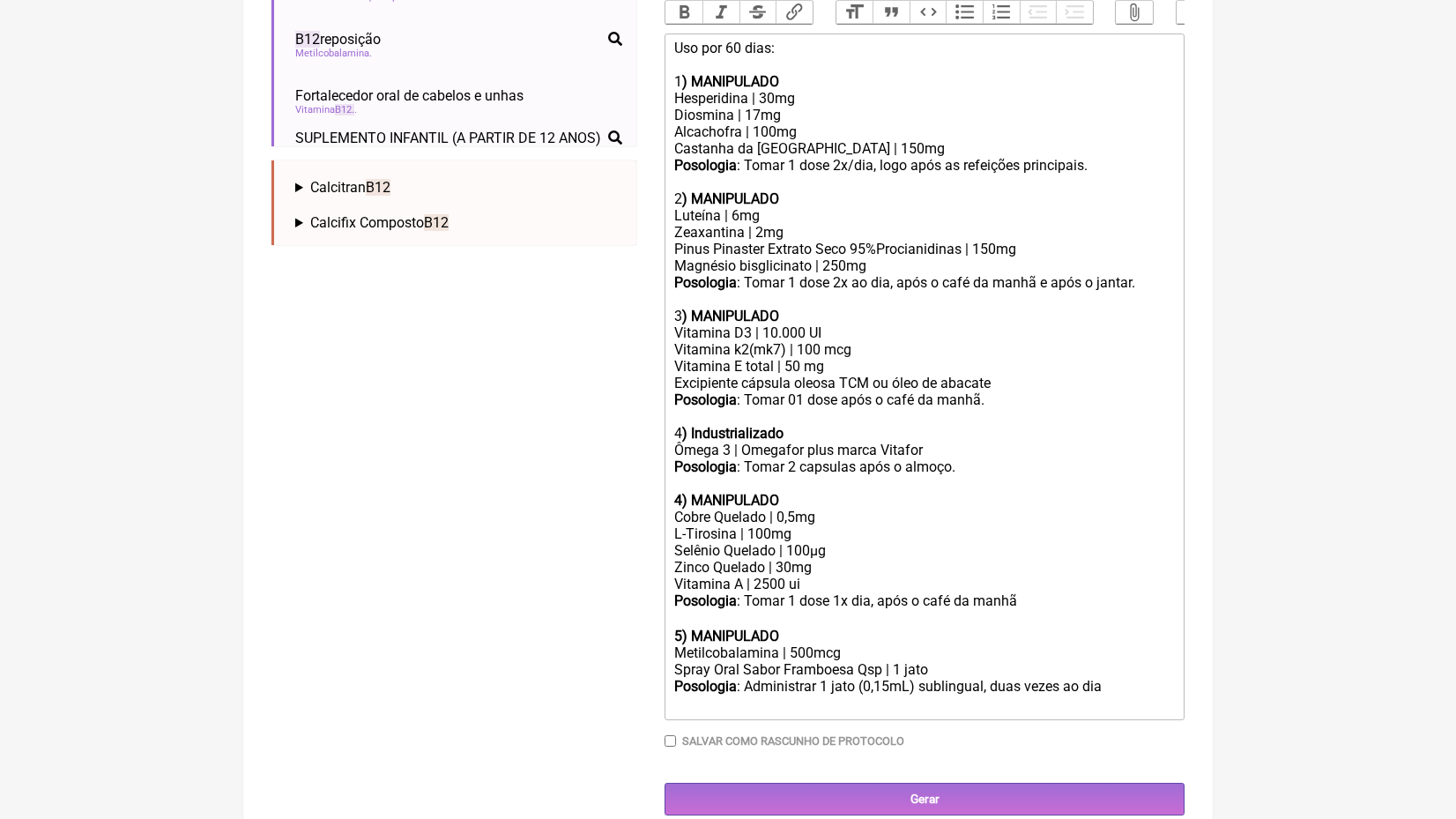
scroll to position [567, 0]
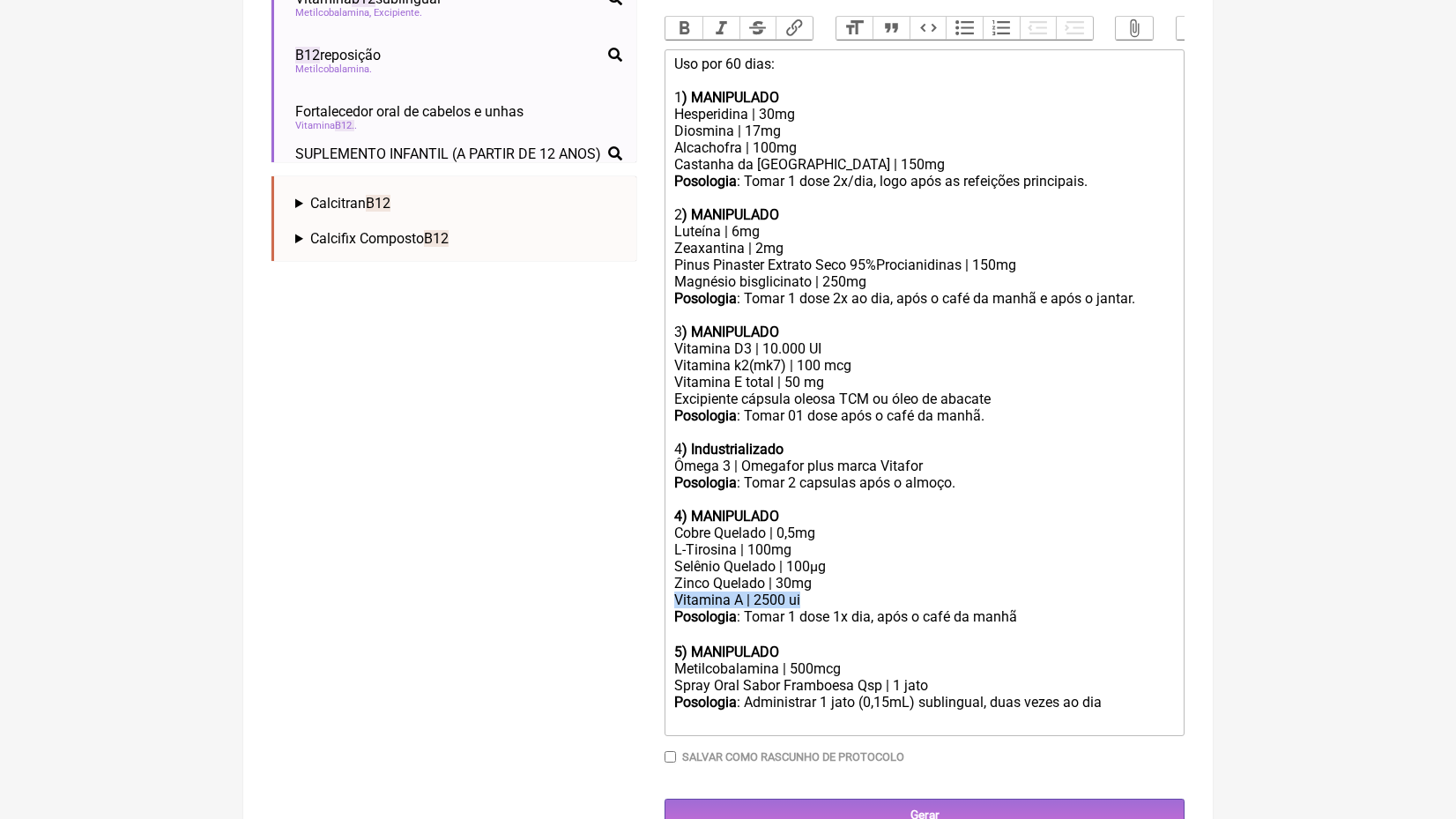
drag, startPoint x: 815, startPoint y: 571, endPoint x: 545, endPoint y: 570, distance: 270.0
click at [546, 571] on form "Buscar b12 Protocolos Formulas Medicamentos Industrializados Suplementos / Cosm…" at bounding box center [728, 239] width 913 height 1185
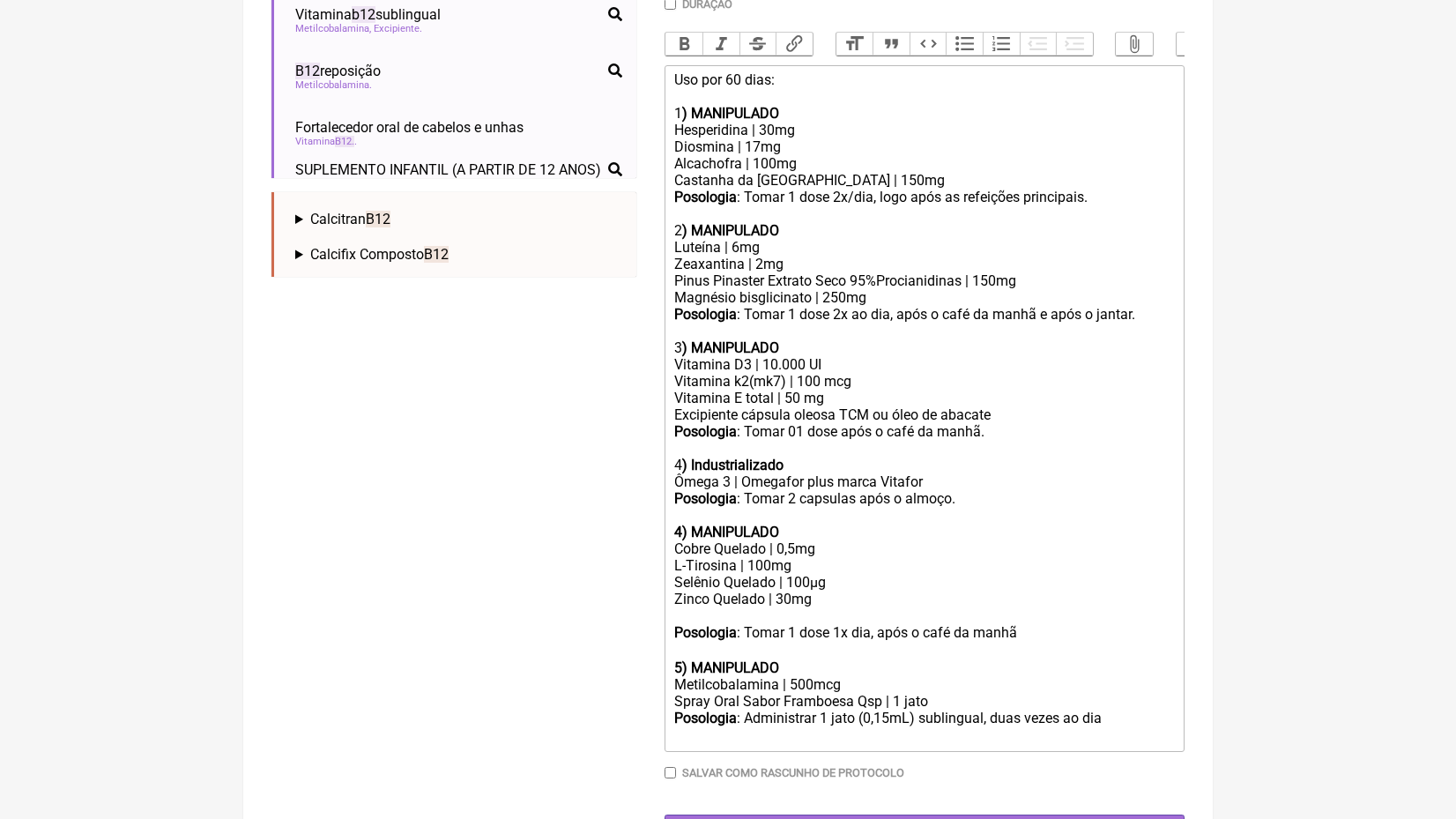
type trix-editor "<div>Uso por 60 dias:<br><br>1<strong>) MANIPULADO</strong><br>Hesperidina | 30…"
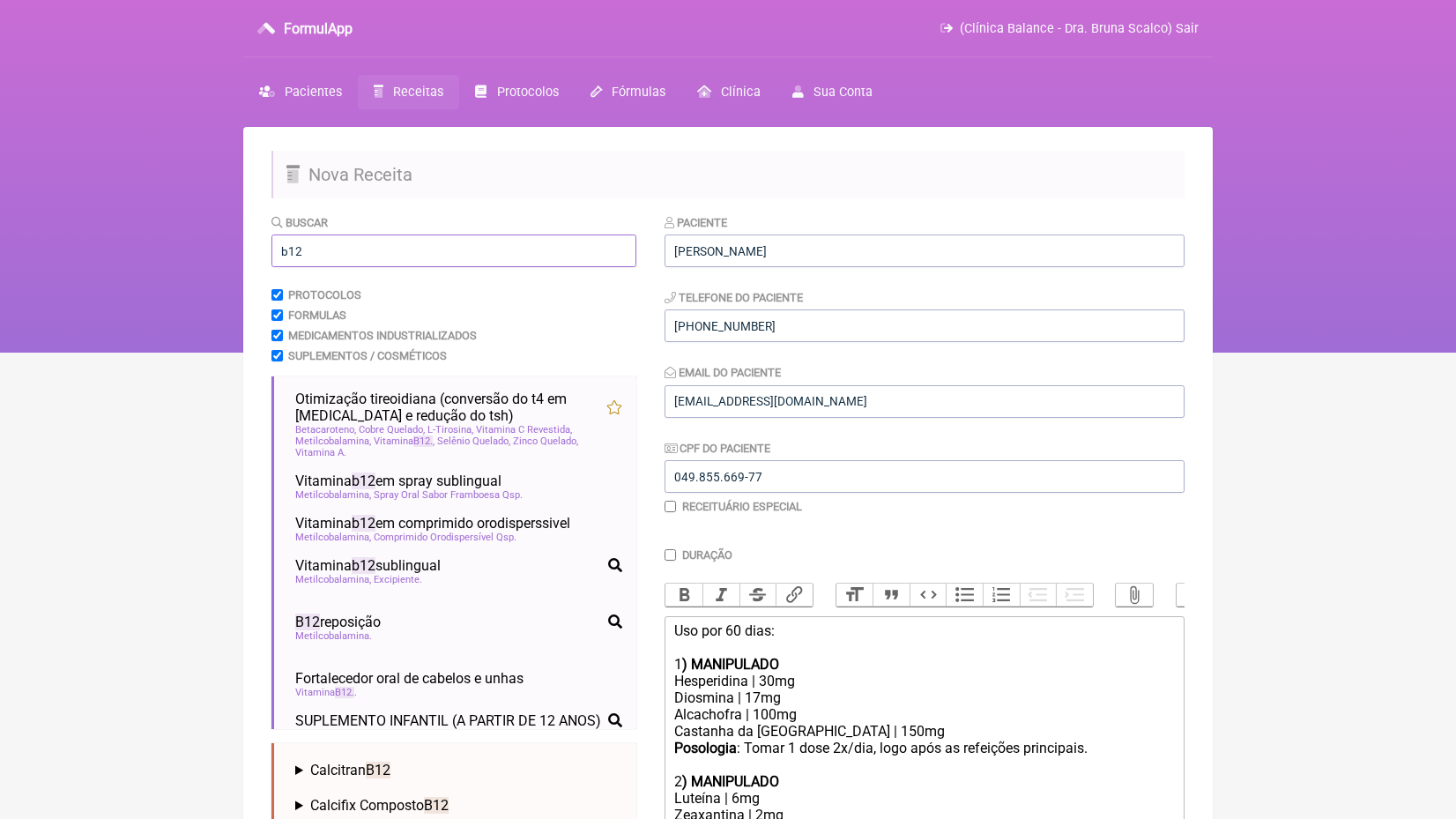
scroll to position [0, 0]
click at [342, 256] on input "b12" at bounding box center [454, 250] width 365 height 33
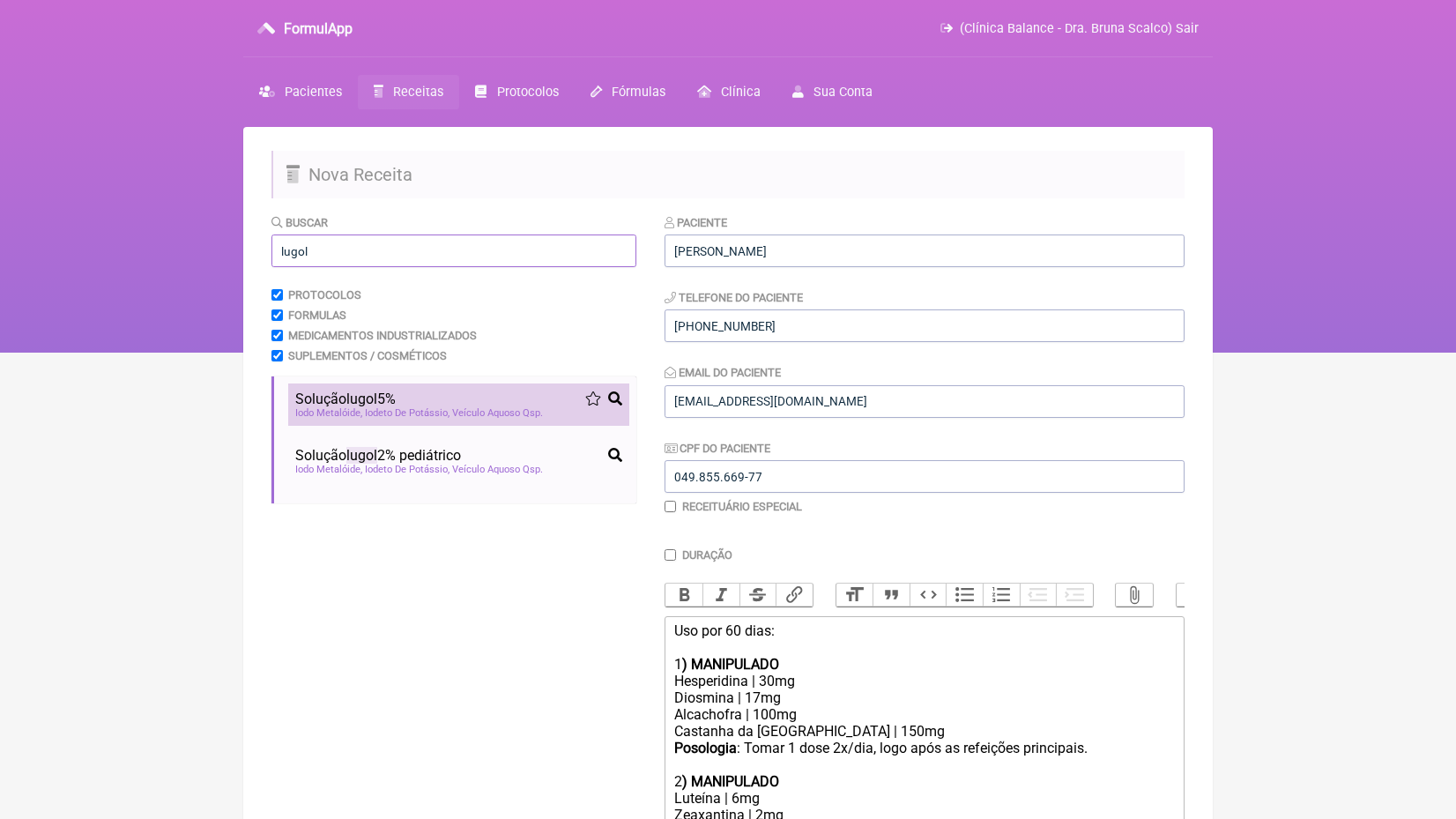
type input "lugol"
click at [416, 404] on div "Solução lugol 5%" at bounding box center [459, 399] width 327 height 17
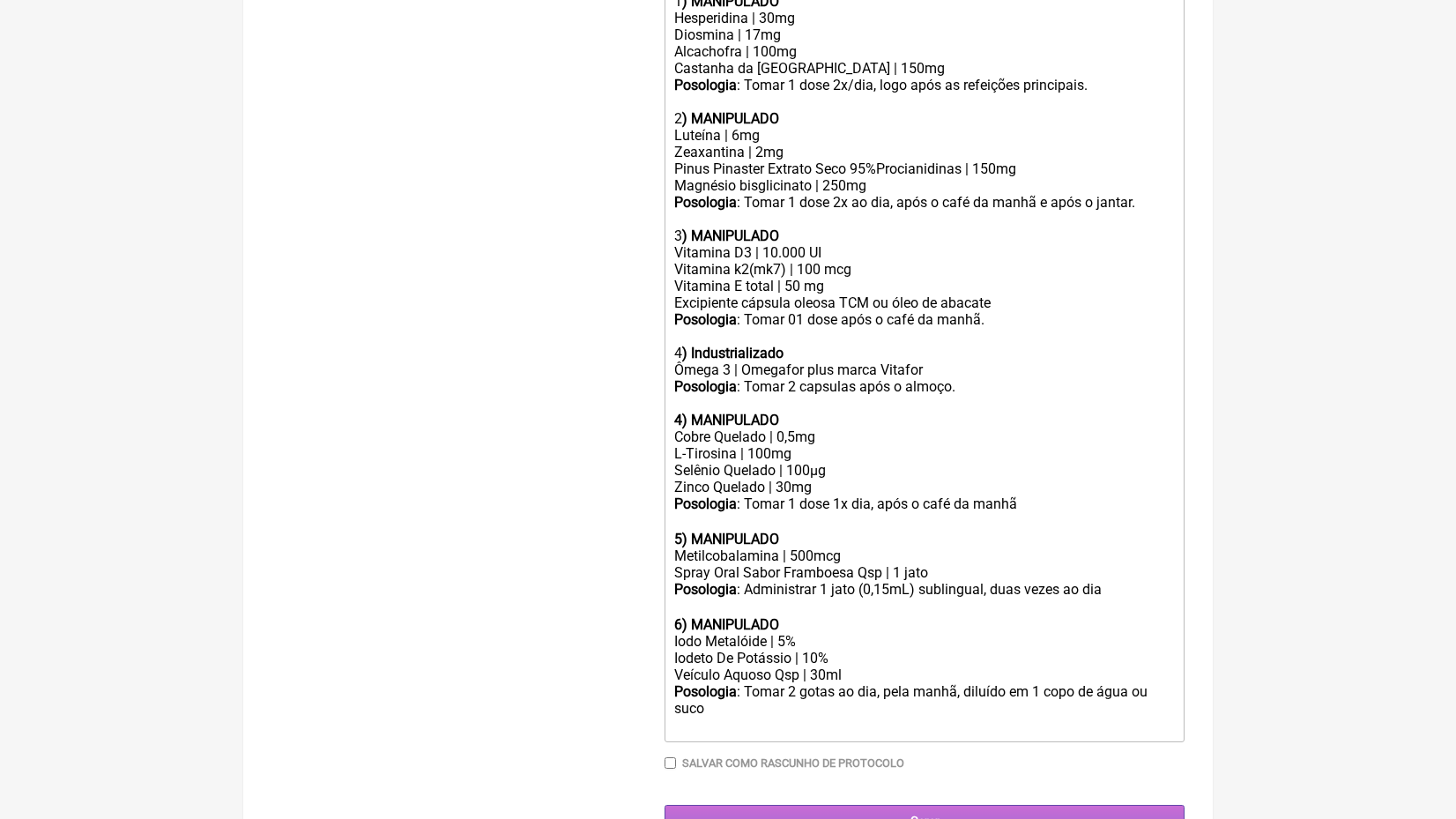
scroll to position [662, 0]
click at [947, 806] on input "Gerar" at bounding box center [925, 822] width 520 height 33
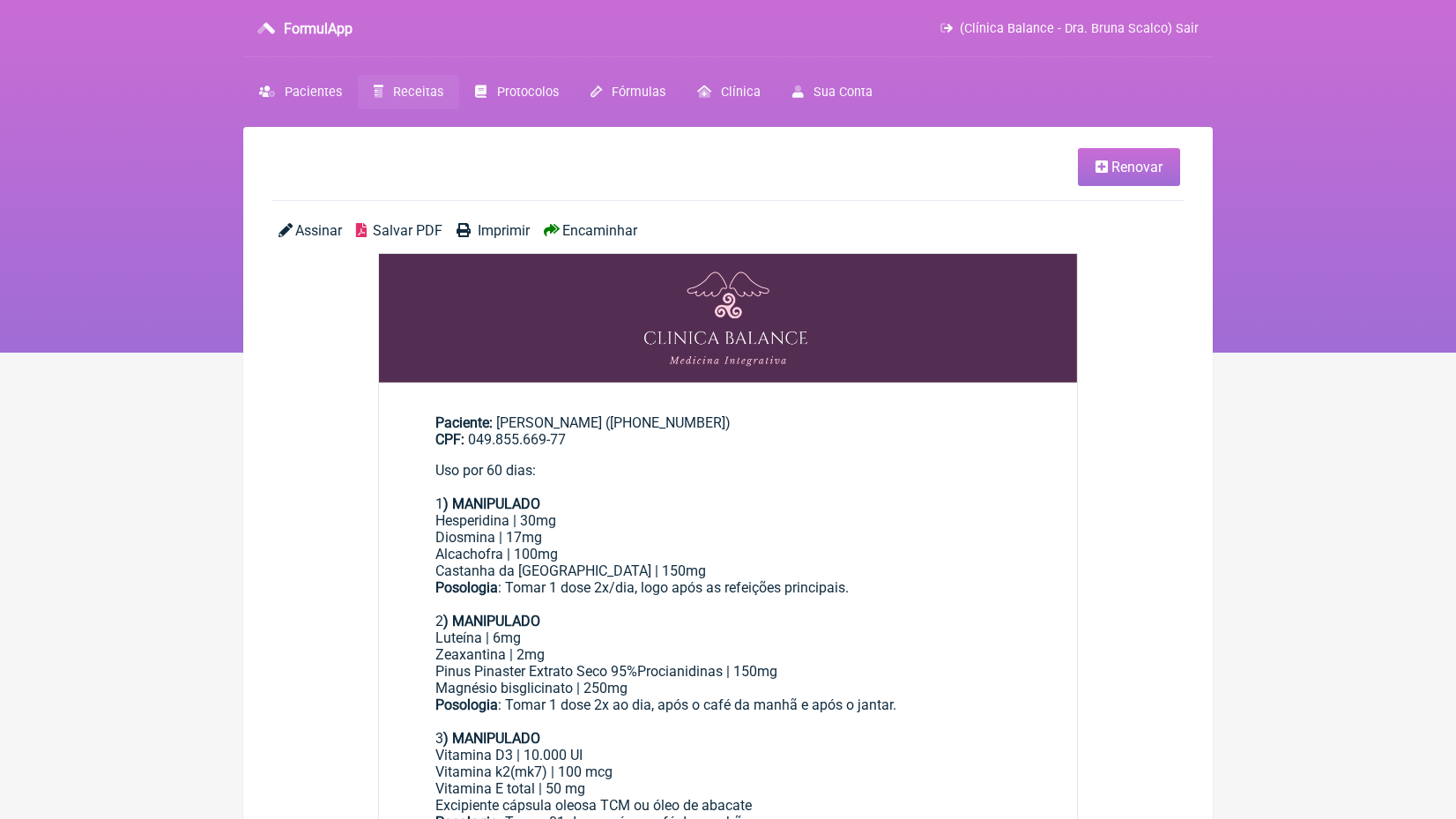
click at [619, 228] on span "Encaminhar" at bounding box center [599, 230] width 75 height 17
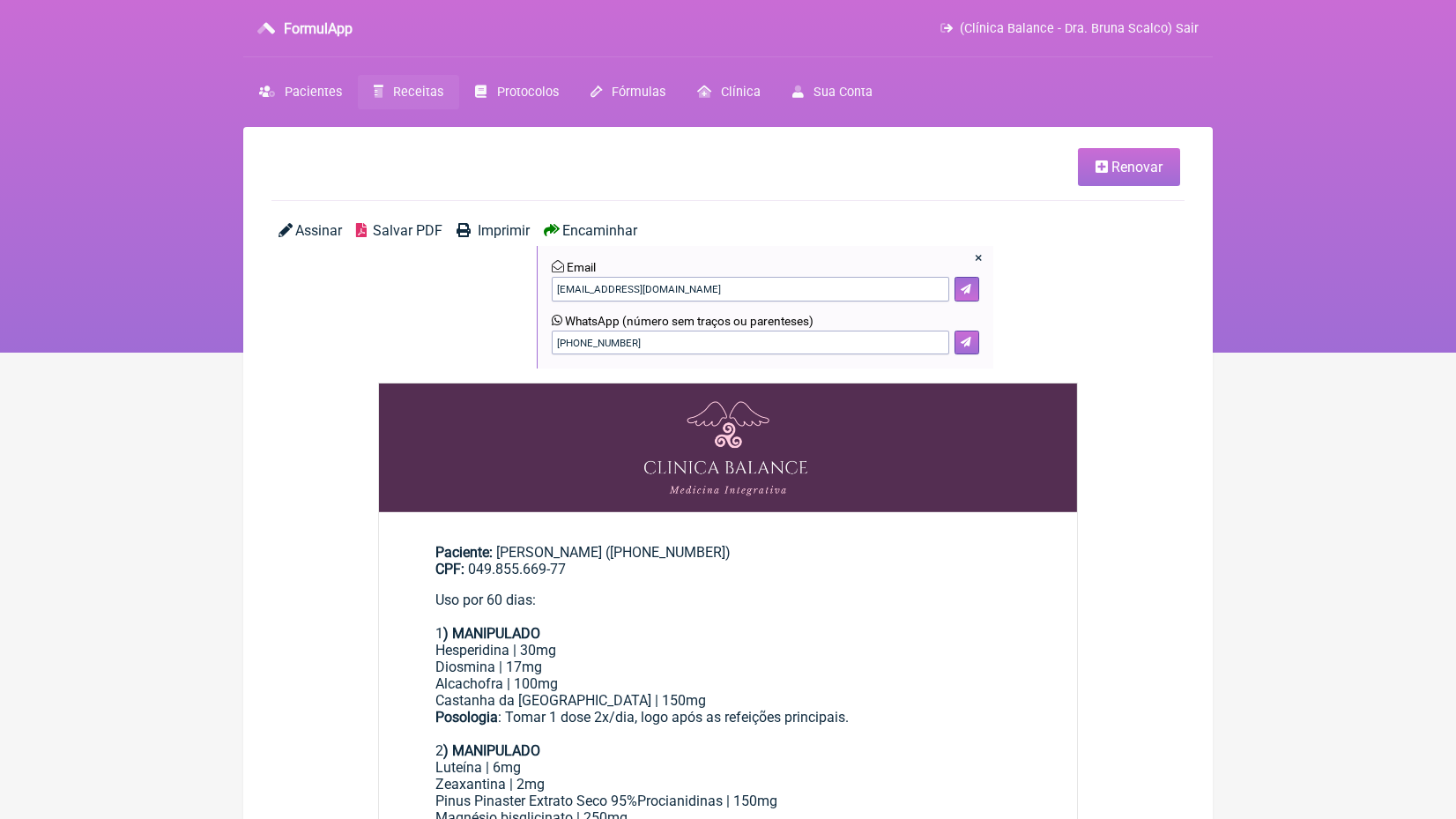
click at [964, 341] on icon at bounding box center [966, 342] width 11 height 11
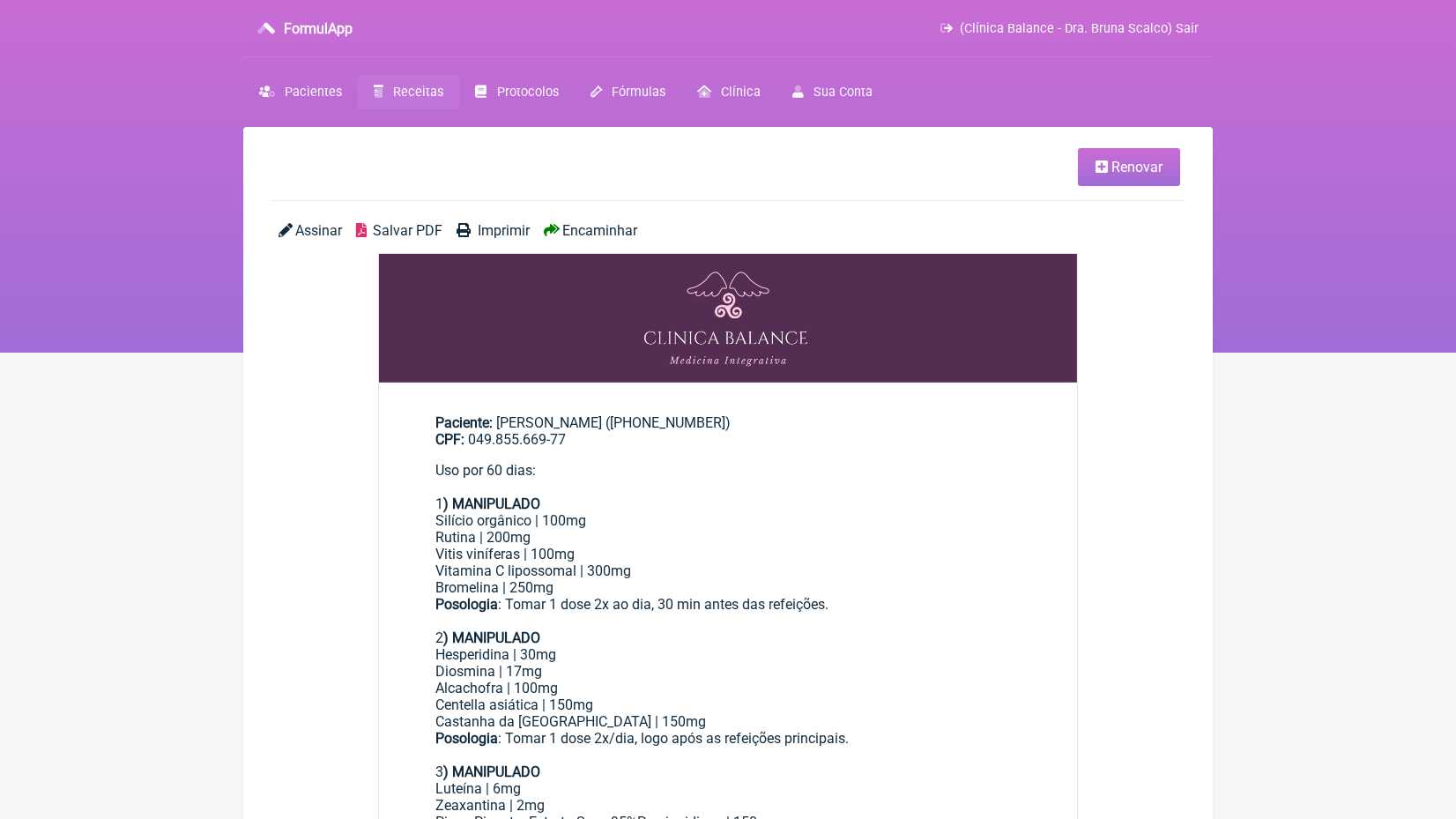
click at [1112, 165] on span "Renovar" at bounding box center [1137, 166] width 51 height 17
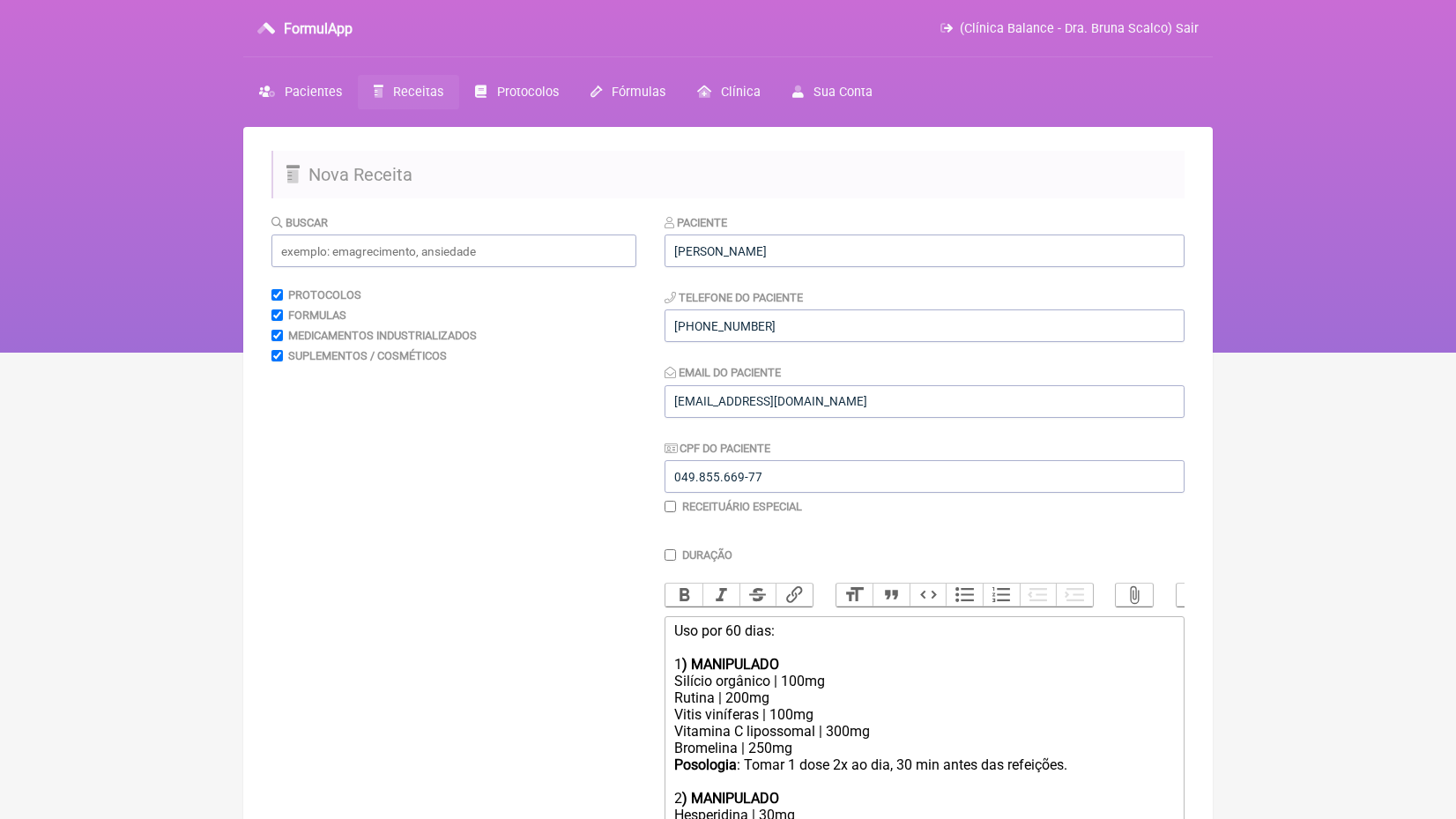
click at [753, 716] on div "Silício orgânico | 100mg Rutina | 200mg Vitis viníferas | 100mg Vitamina C lipo…" at bounding box center [925, 807] width 500 height 268
type trix-editor "<div>Uso por 60 dias:<br><br>1<strong>) MANIPULADO</strong></div><div>Silício o…"
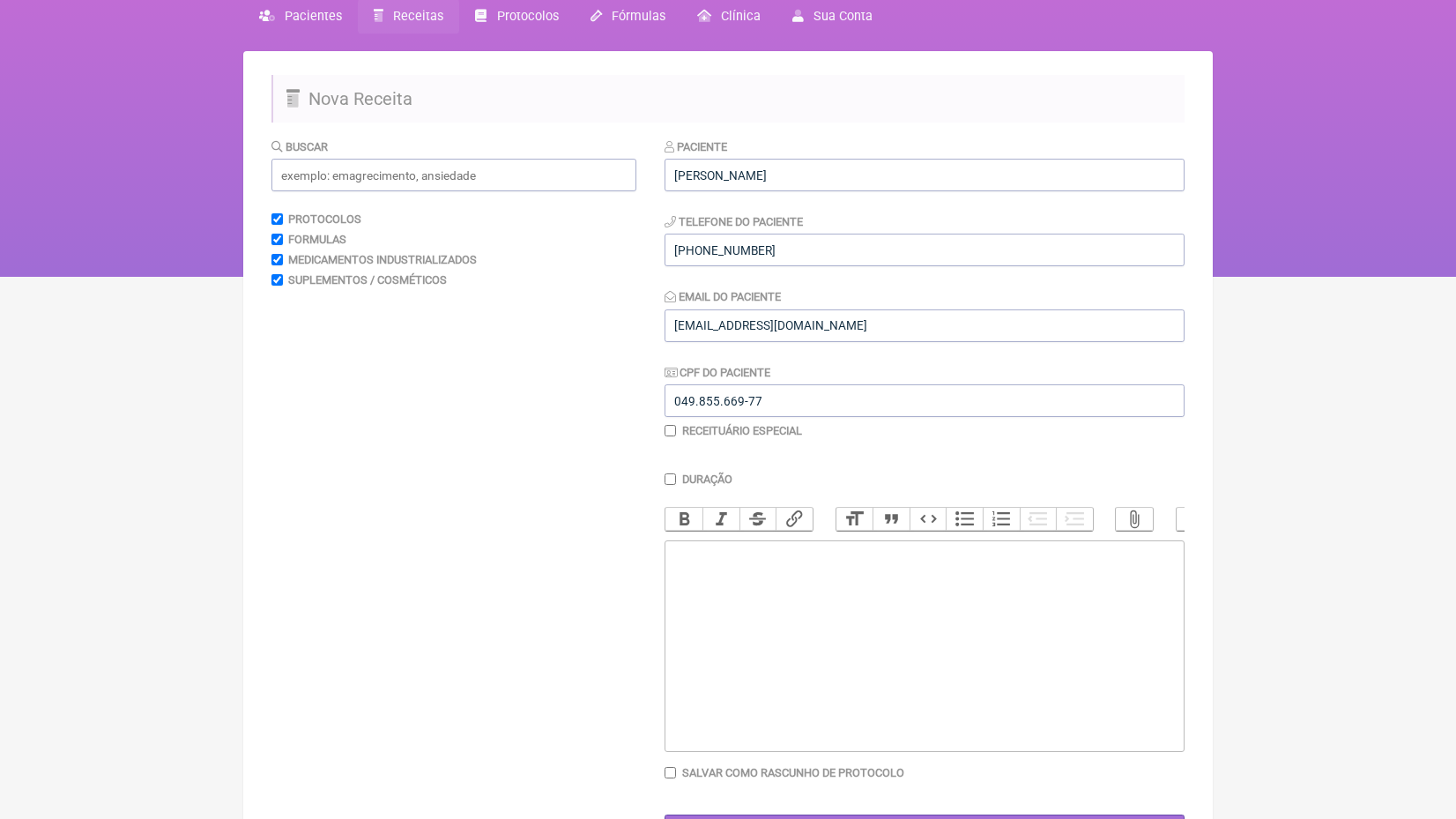
scroll to position [131, 0]
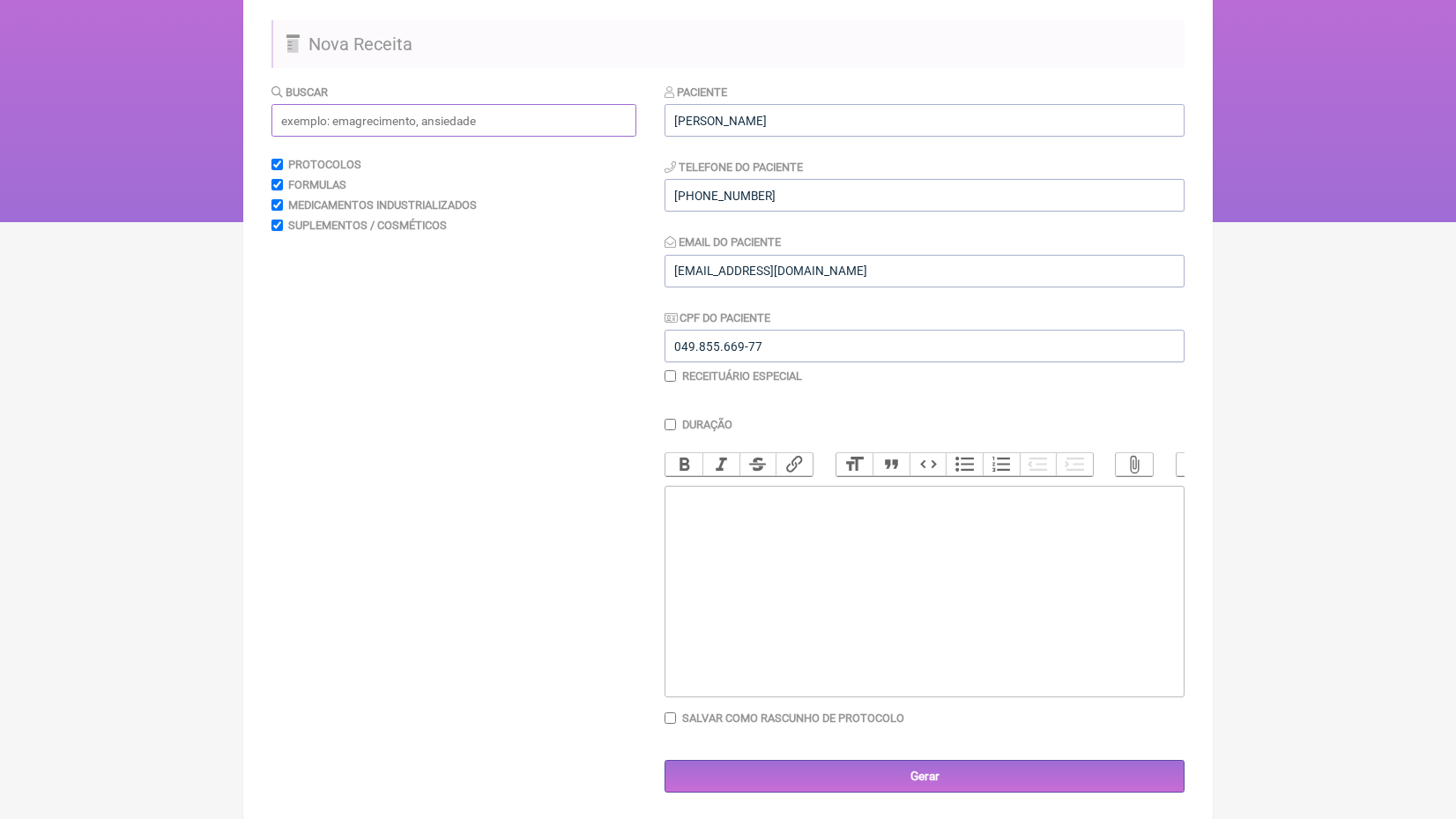
click at [487, 113] on input "text" at bounding box center [454, 120] width 365 height 33
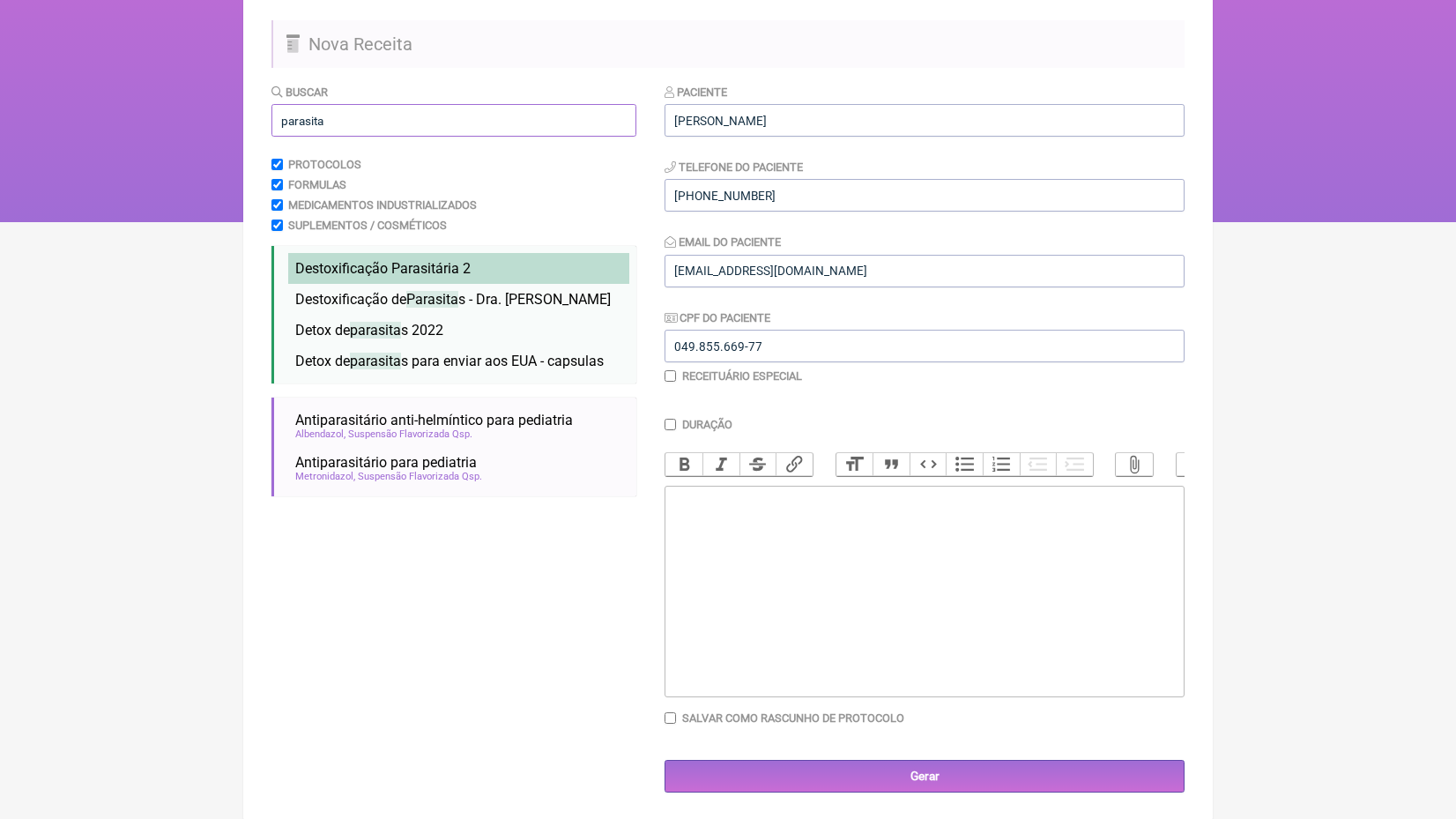
type input "parasita"
click at [445, 261] on span "Destoxificação Parasitária 2" at bounding box center [383, 268] width 175 height 17
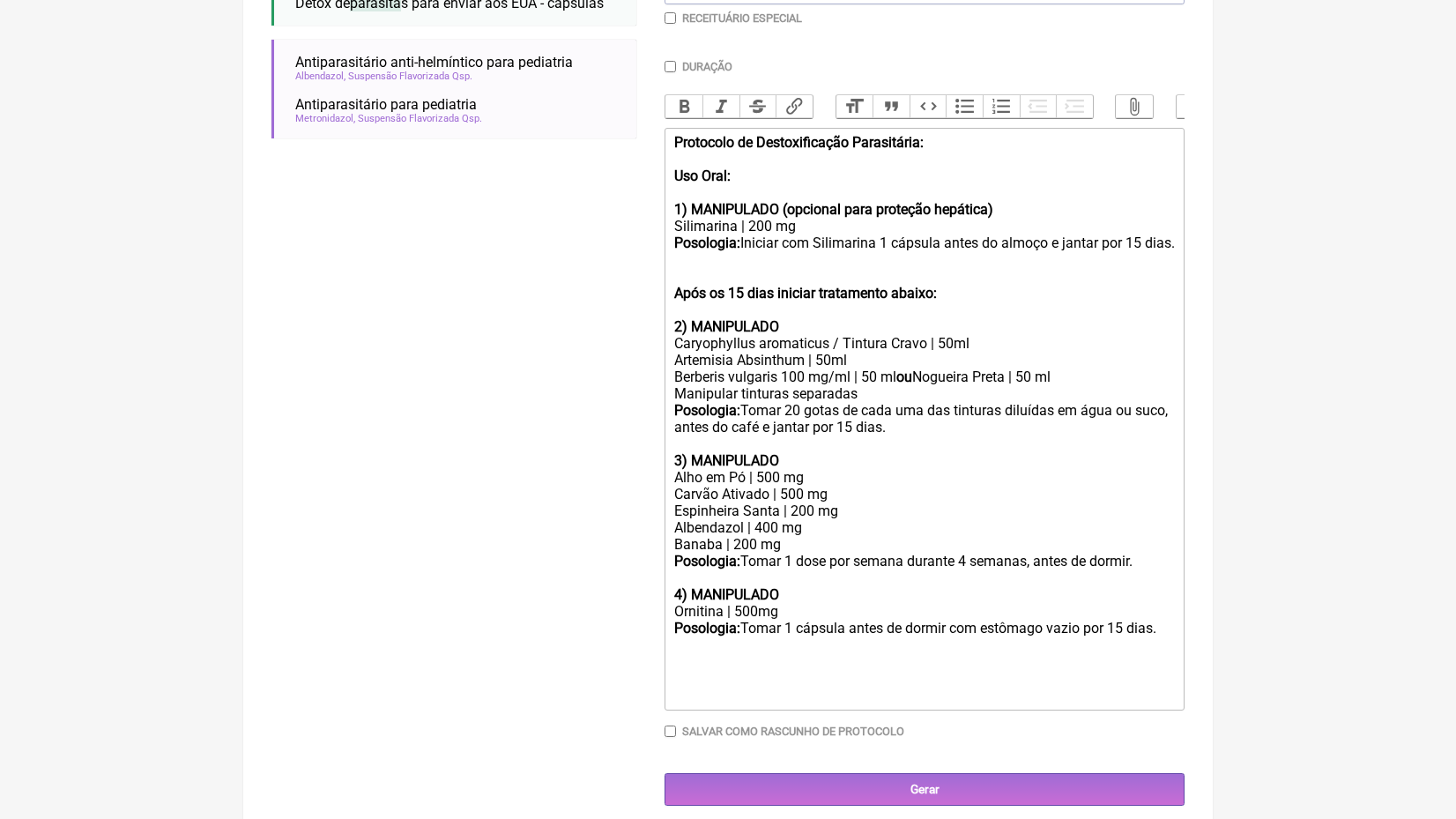
scroll to position [487, 0]
click at [1019, 296] on div "Protocolo de Destoxificação Parasitária: Uso Oral: 1) MANIPULADO (opcional para…" at bounding box center [925, 235] width 500 height 201
click at [962, 296] on strong "Após os 15 dias iniciar tratamento abaixo: Lua nova ou cheia" at bounding box center [865, 294] width 381 height 17
drag, startPoint x: 1131, startPoint y: 296, endPoint x: 959, endPoint y: 296, distance: 172.0
click at [959, 296] on strong "Após os 15 dias iniciar tratamento abaixo: Iniciar Lua nova ou cheia" at bounding box center [886, 294] width 423 height 17
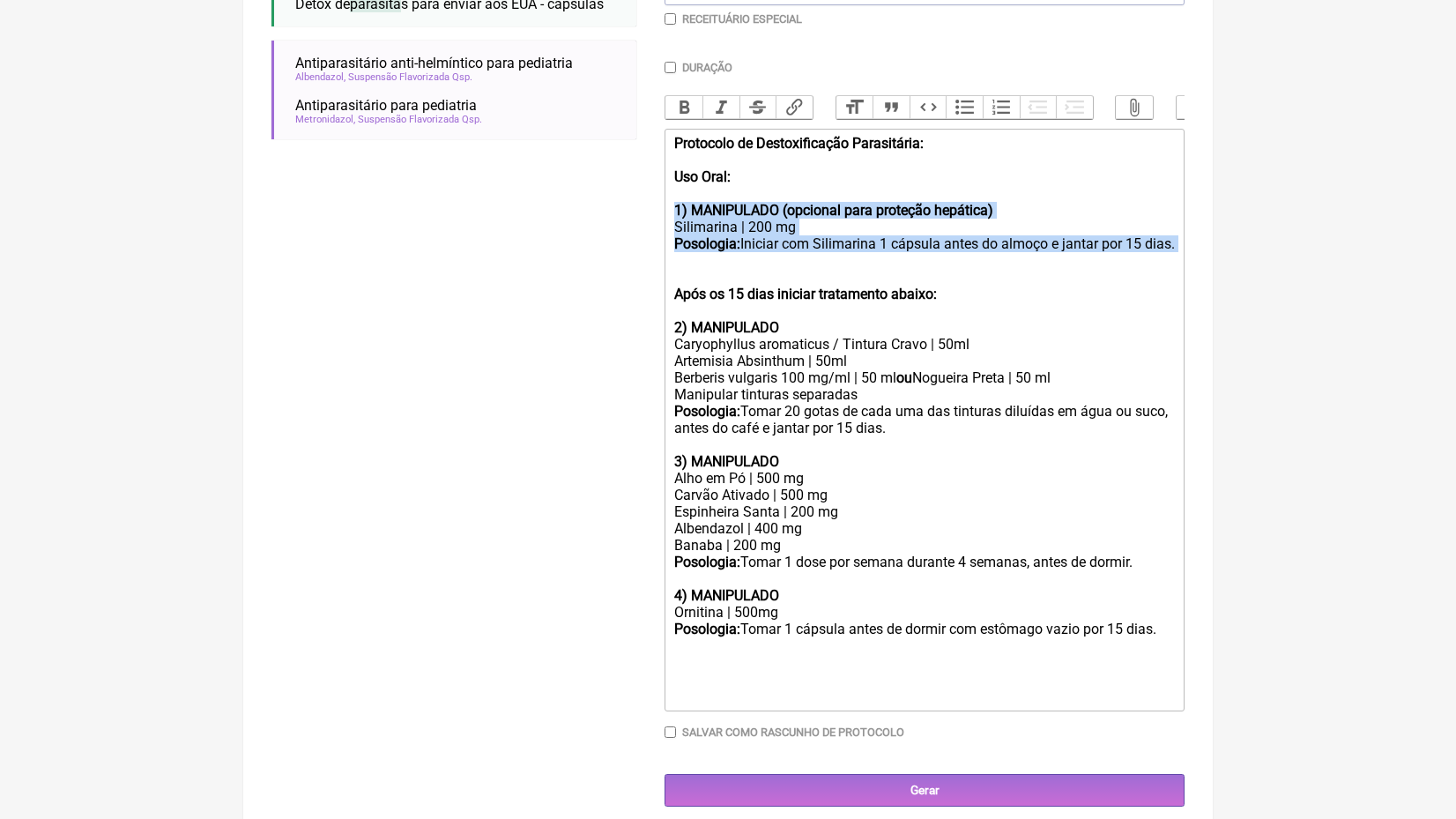
drag, startPoint x: 766, startPoint y: 264, endPoint x: 666, endPoint y: 203, distance: 117.1
click at [666, 204] on trix-editor "Protocolo de Destoxificação Parasitária: Uso Oral: 1) MANIPULADO (opcional para…" at bounding box center [925, 420] width 520 height 583
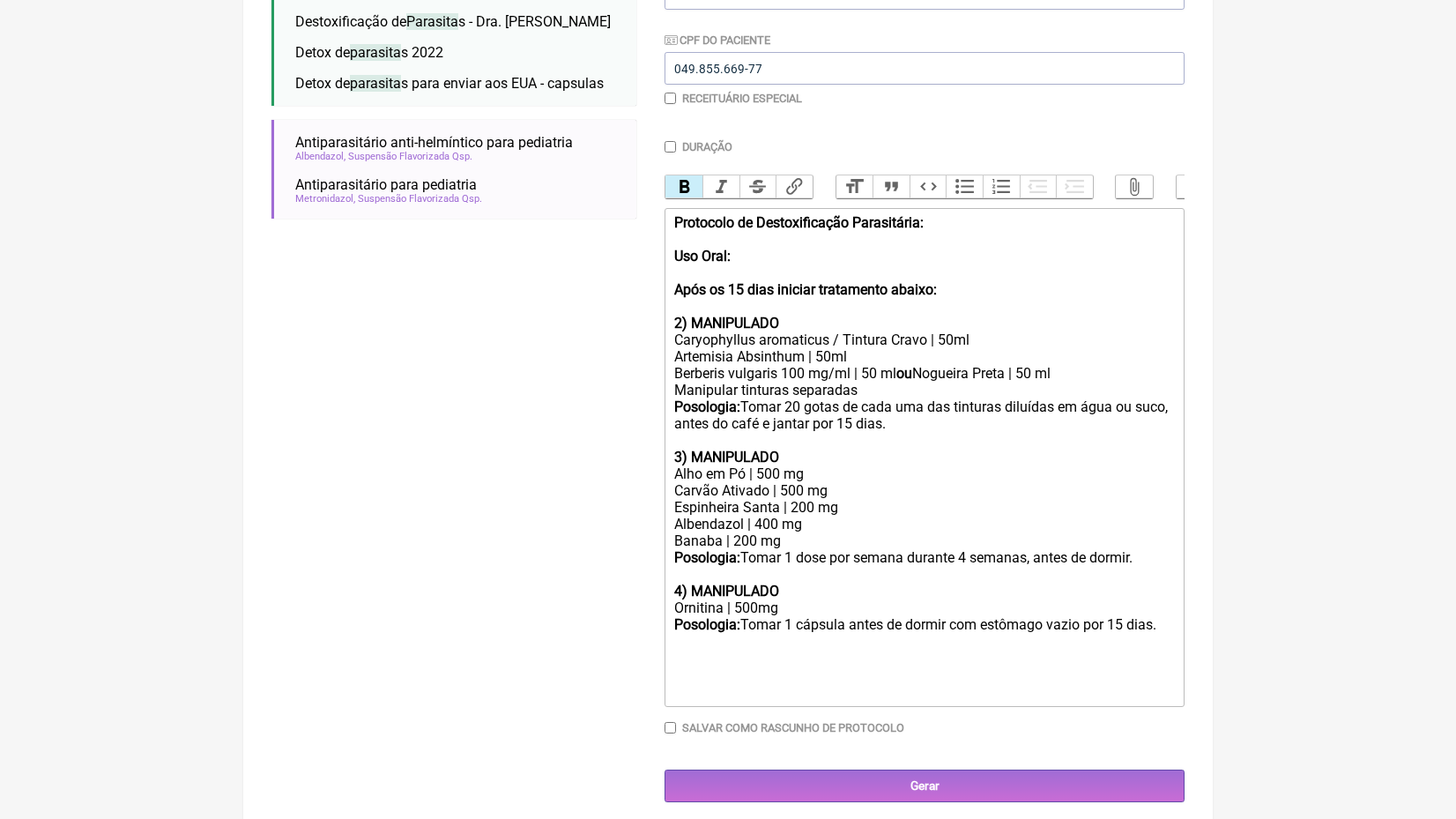
scroll to position [393, 0]
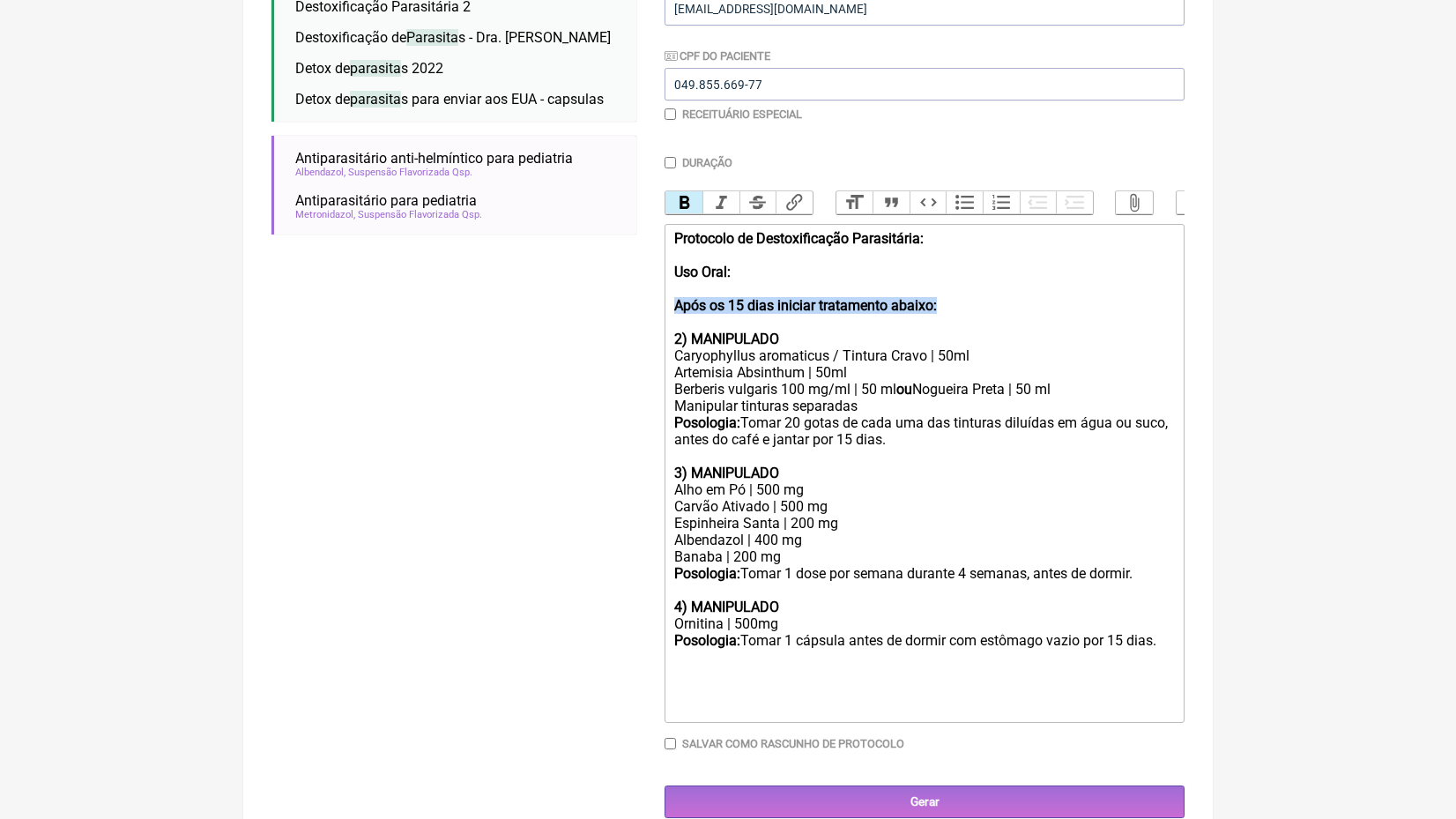
drag, startPoint x: 972, startPoint y: 301, endPoint x: 614, endPoint y: 292, distance: 358.1
click at [621, 300] on form "Buscar parasita Protocolos Formulas Medicamentos Industrializados Suplementos /…" at bounding box center [728, 320] width 913 height 998
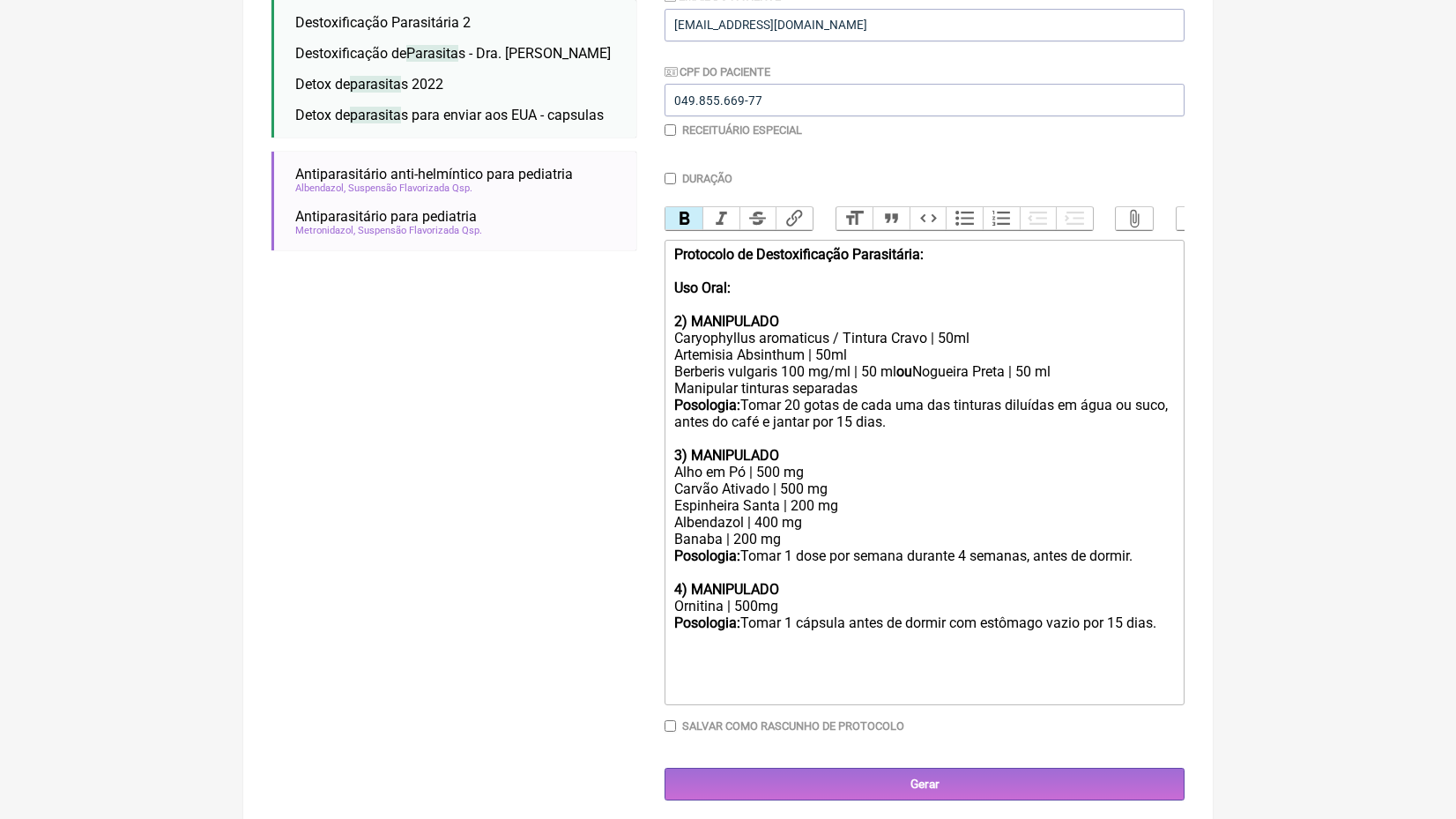
scroll to position [361, 0]
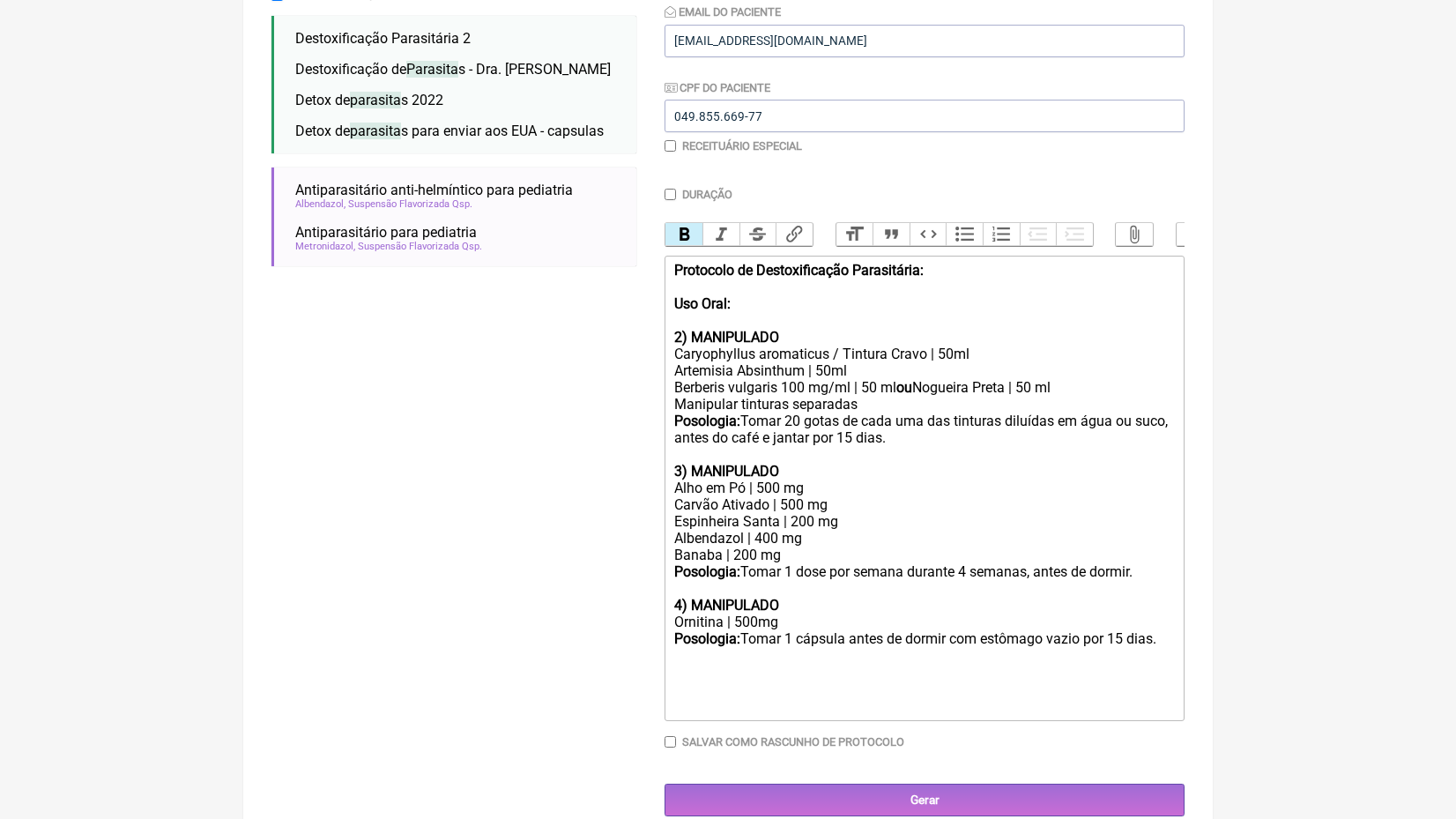
click at [686, 336] on strong "2) MANIPULADO" at bounding box center [727, 337] width 105 height 17
click at [684, 463] on strong "3) MANIPULADO" at bounding box center [727, 471] width 105 height 17
drag, startPoint x: 819, startPoint y: 524, endPoint x: 634, endPoint y: 524, distance: 185.0
click at [634, 524] on form "Buscar parasita Protocolos Formulas Medicamentos Industrializados Suplementos /…" at bounding box center [728, 334] width 913 height 964
click at [684, 597] on strong "4) MANIPULADO" at bounding box center [727, 605] width 105 height 17
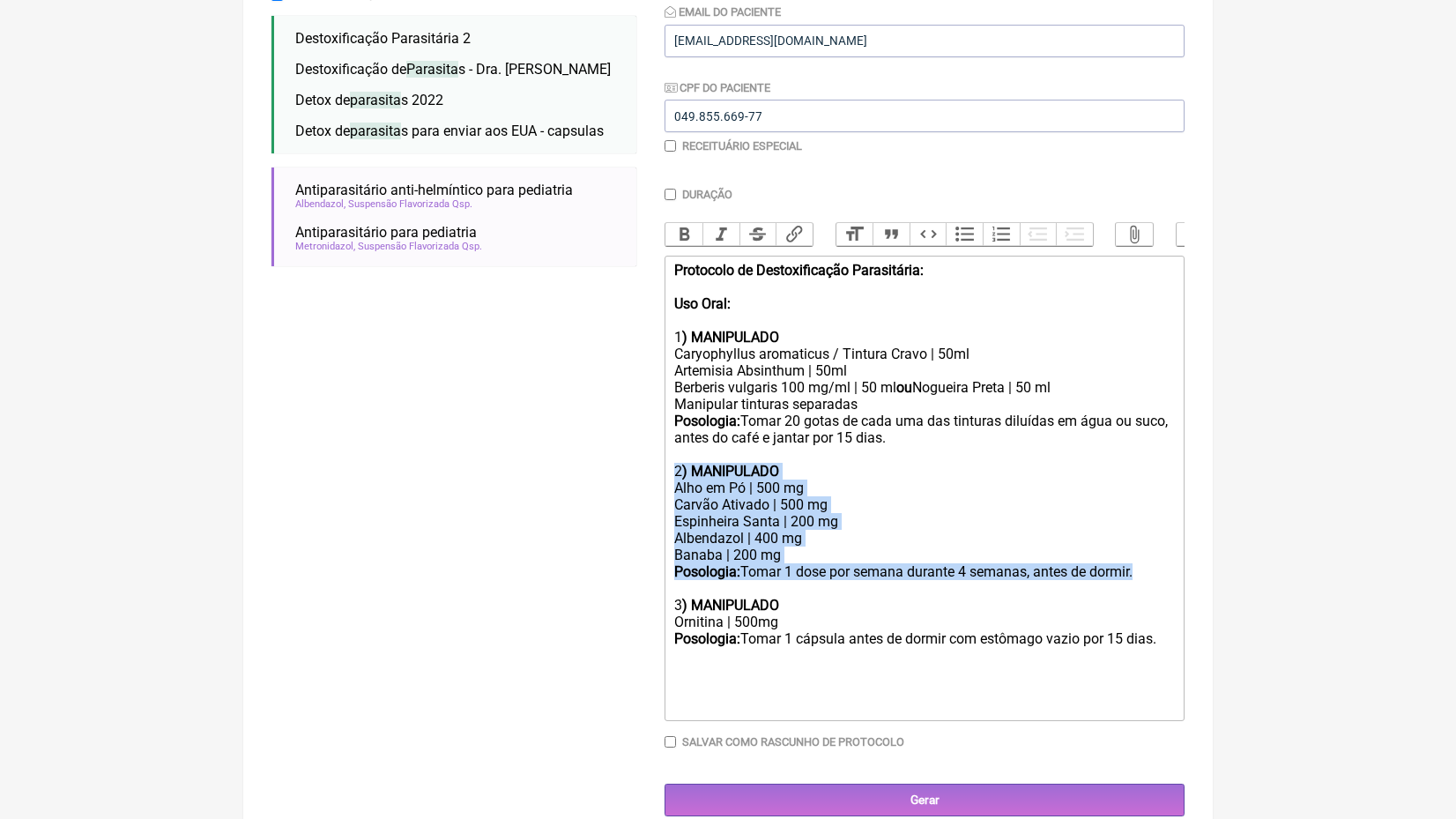
drag, startPoint x: 751, startPoint y: 566, endPoint x: 620, endPoint y: 455, distance: 171.7
click at [620, 455] on form "Buscar parasita Protocolos Formulas Medicamentos Industrializados Suplementos /…" at bounding box center [728, 334] width 913 height 964
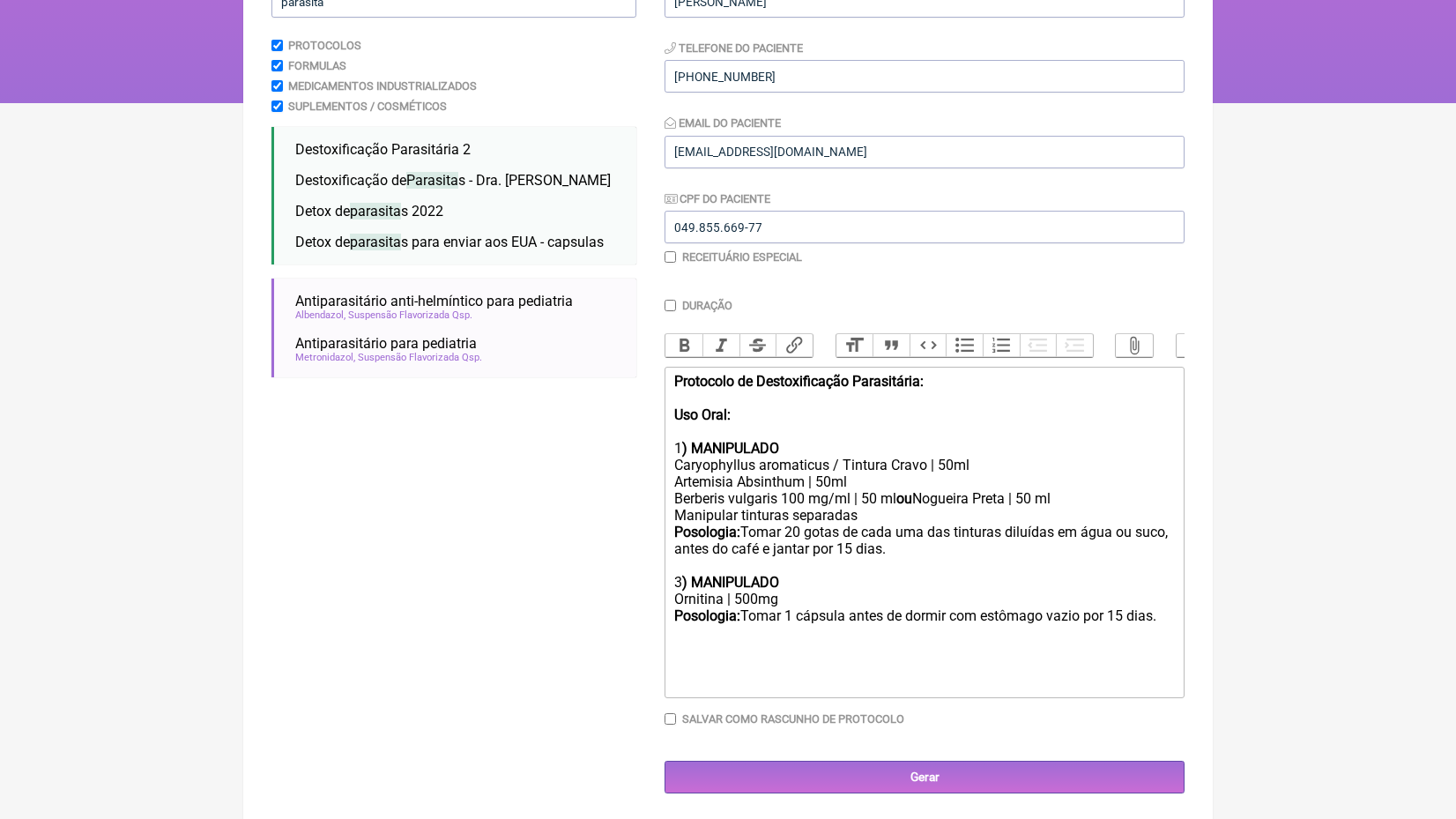
scroll to position [233, 0]
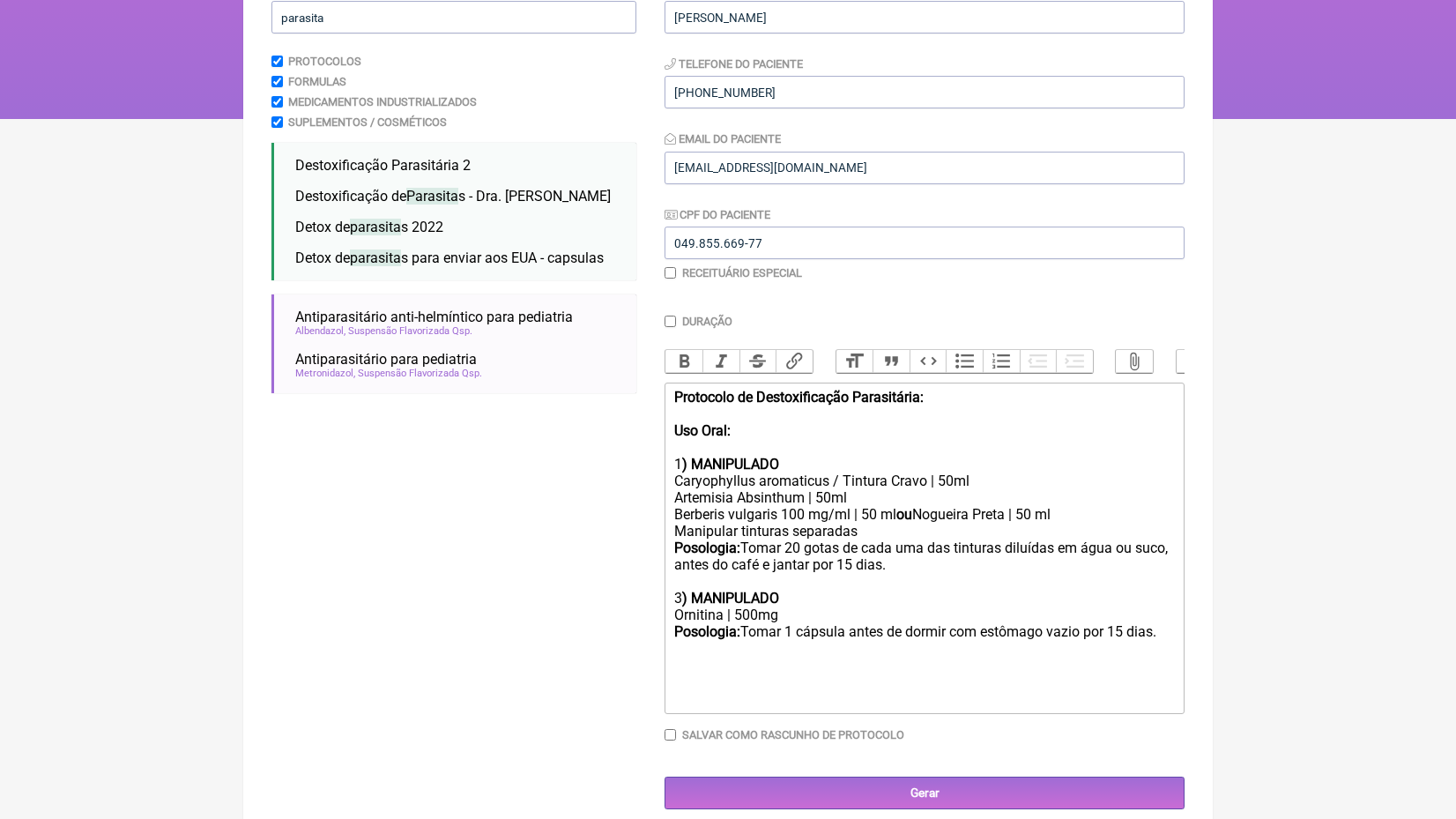
click at [680, 590] on div "3 ) MANIPULADO Ornitina | 500mg" at bounding box center [925, 598] width 500 height 50
type trix-editor "<div><strong>Protocolo de Destoxificação Parasitária:</strong><br><br><strong>U…"
click at [957, 781] on input "Gerar" at bounding box center [925, 792] width 520 height 33
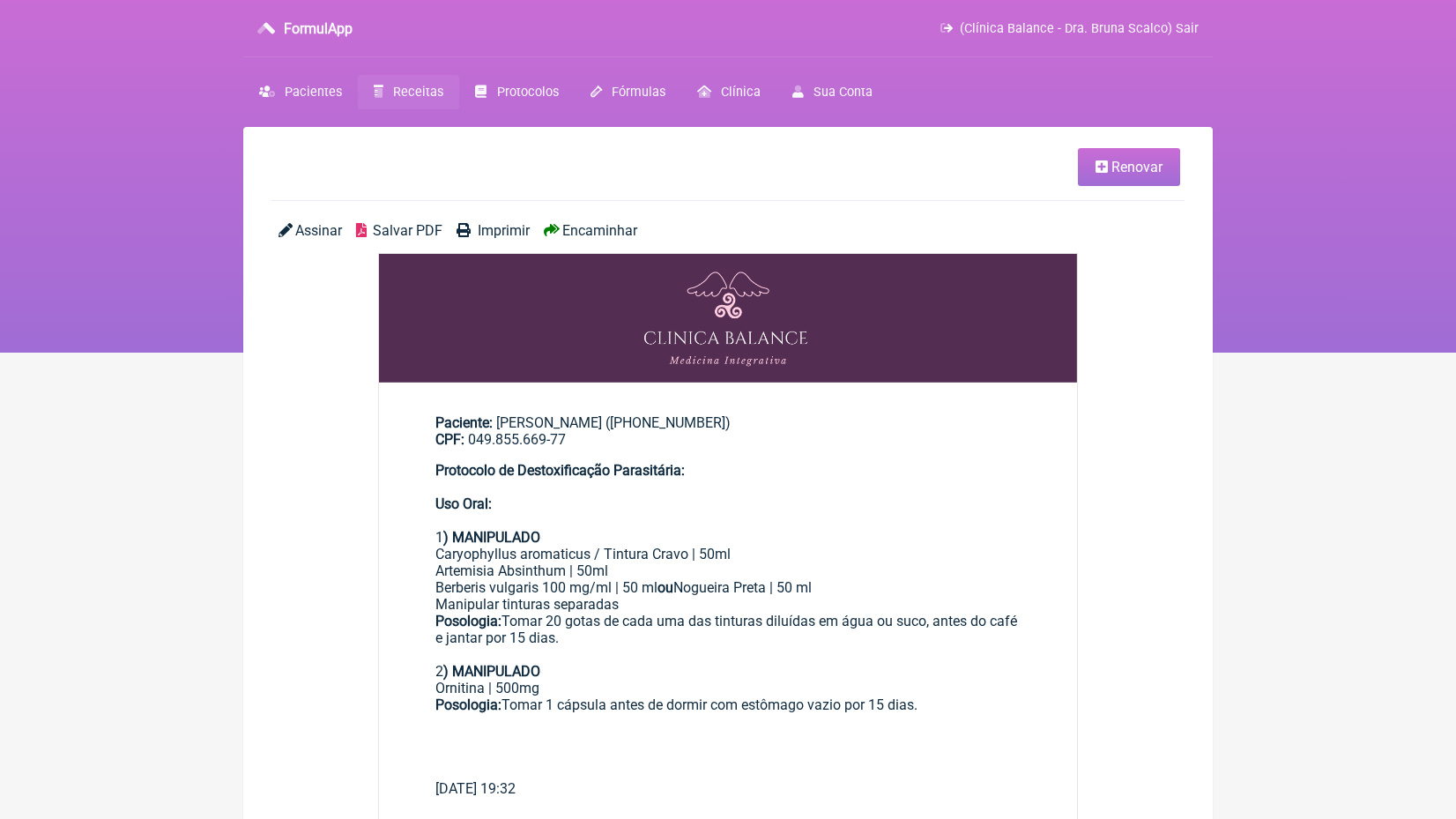
click at [613, 229] on span "Encaminhar" at bounding box center [599, 230] width 75 height 17
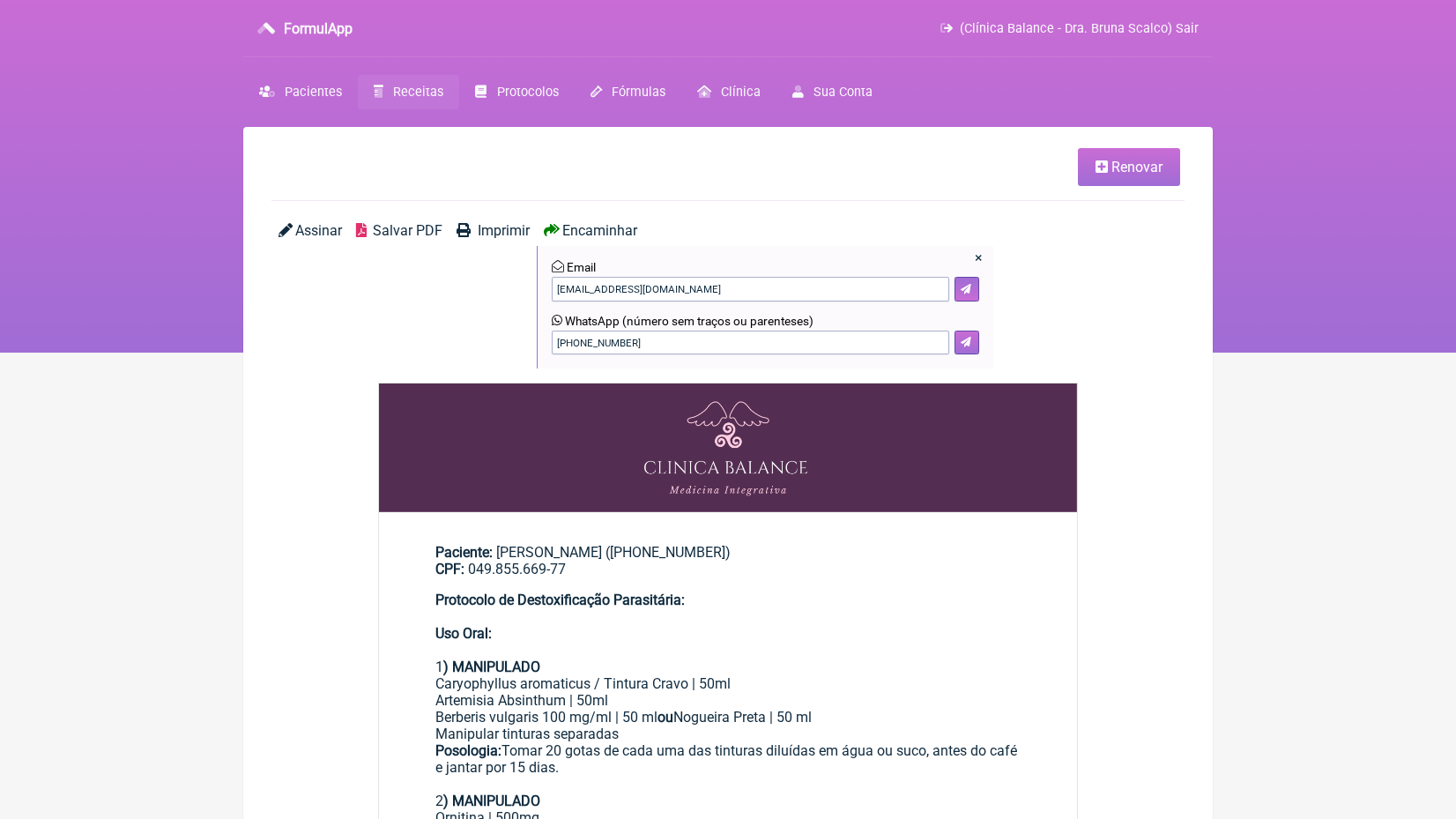
click at [969, 347] on button at bounding box center [967, 343] width 25 height 25
